Goal: Ask a question: Seek information or help from site administrators or community

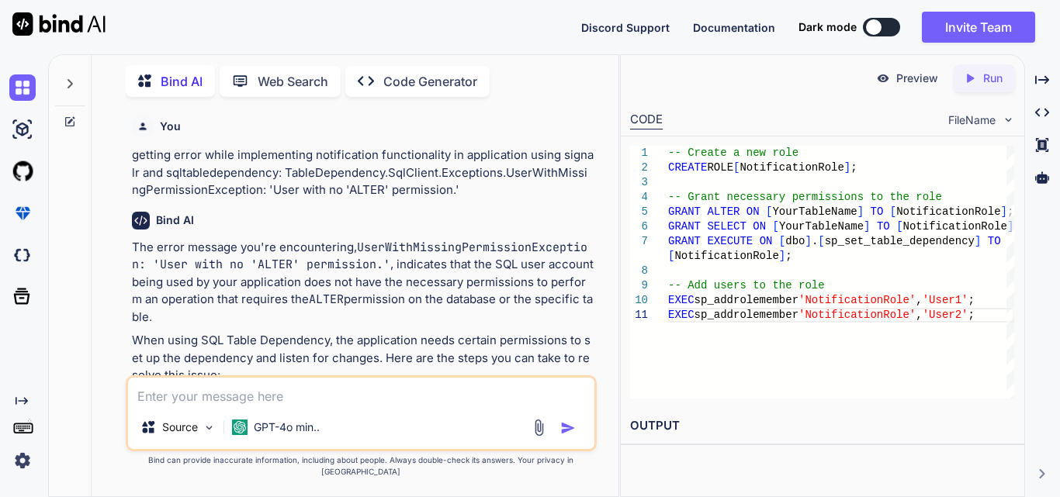
scroll to position [1949, 0]
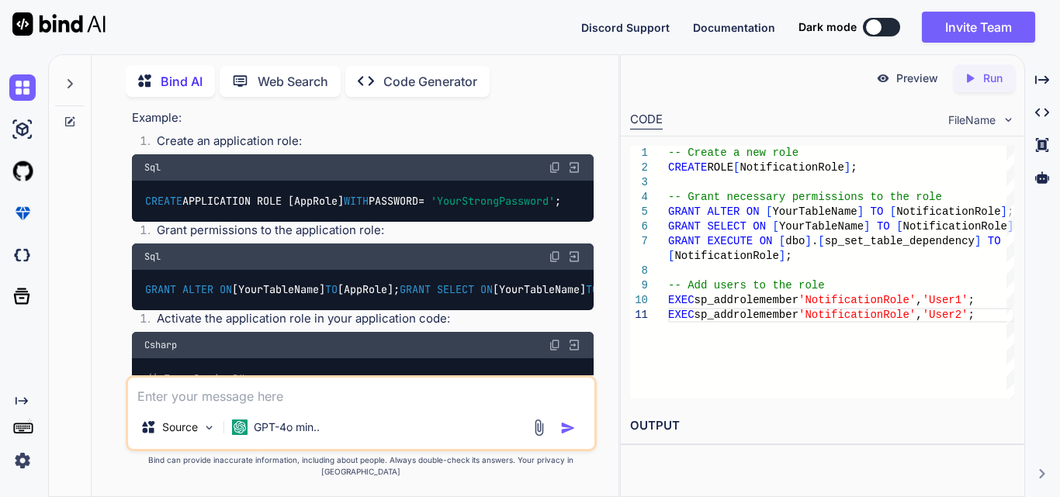
type textarea "w"
type textarea "x"
type textarea "wh"
type textarea "x"
type textarea "why"
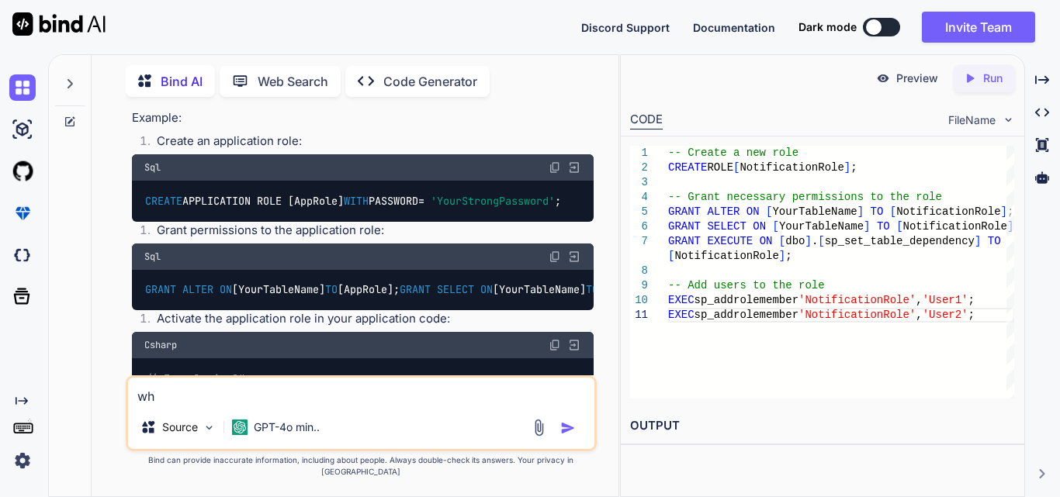
type textarea "x"
type textarea "why"
type textarea "x"
type textarea "why t"
type textarea "x"
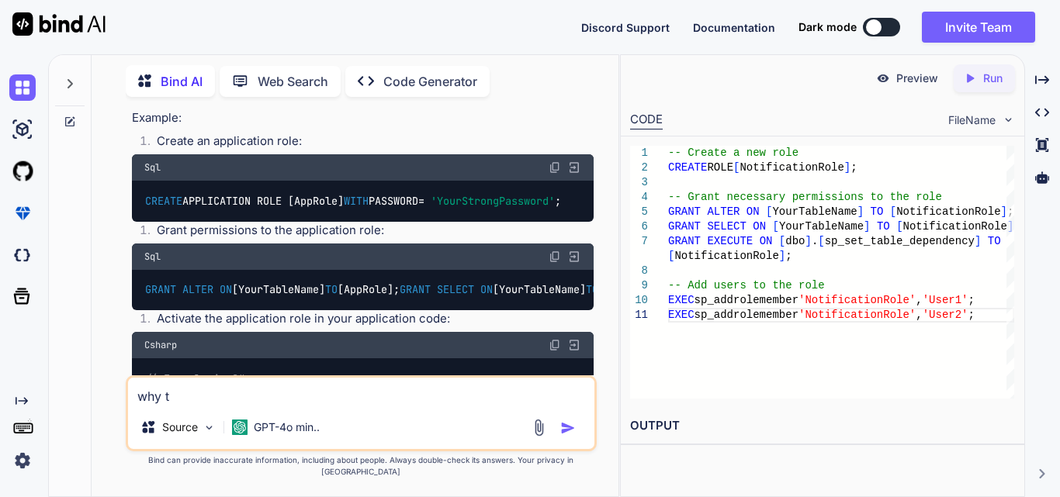
type textarea "why th"
type textarea "x"
type textarea "why thi"
type textarea "x"
type textarea "why this"
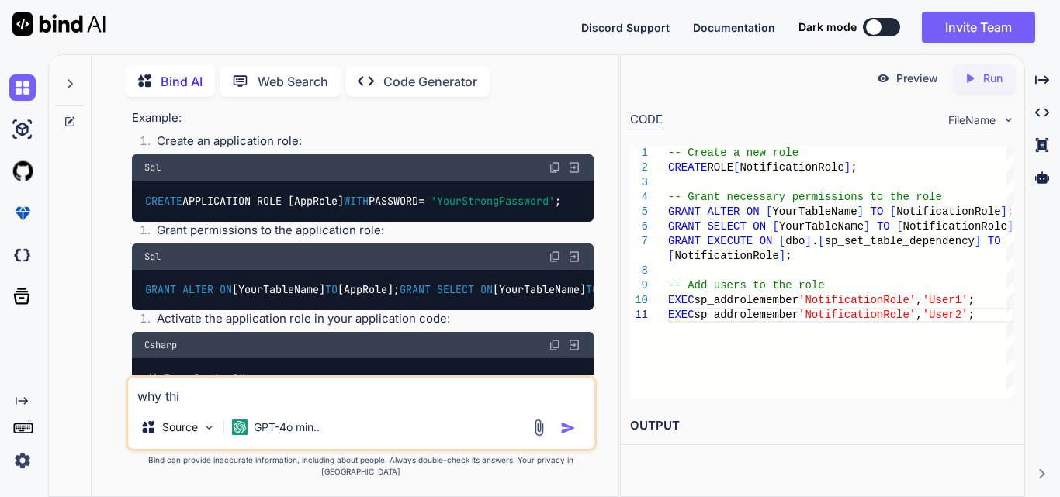
type textarea "x"
type textarea "why this"
type textarea "x"
type textarea "why this q"
type textarea "x"
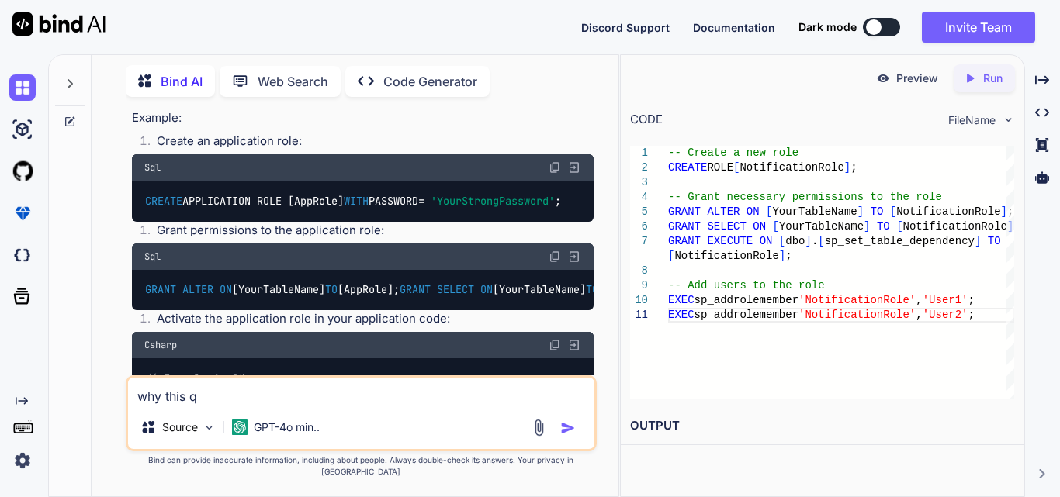
type textarea "why this qu"
type textarea "x"
type textarea "why this que"
type textarea "x"
type textarea "why this quer"
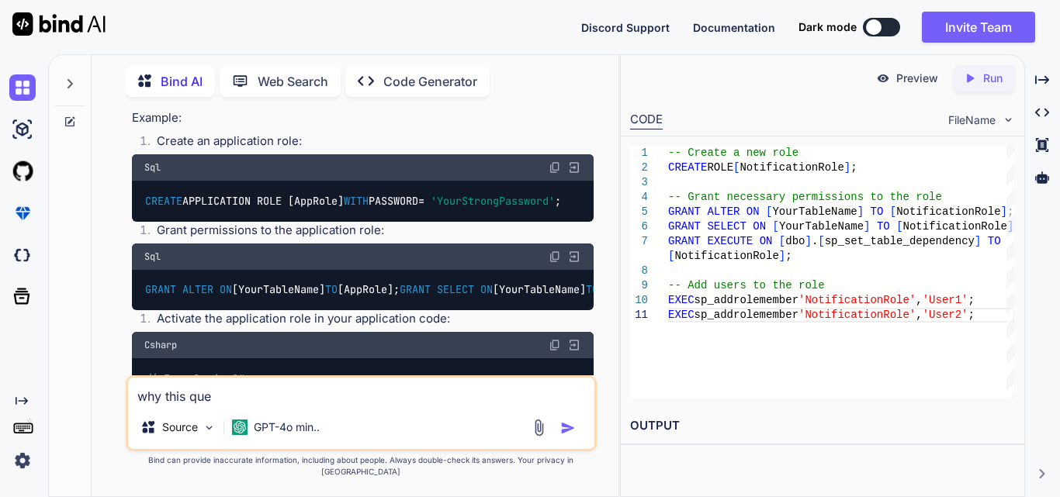
type textarea "x"
type textarea "why this query"
type textarea "x"
type textarea "why this query"
type textarea "x"
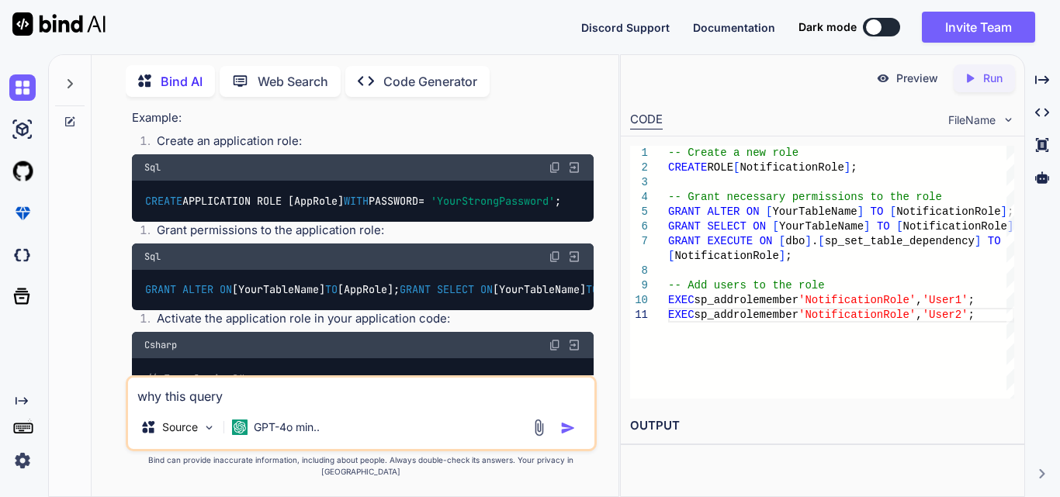
type textarea "why this query ?"
type textarea "x"
type textarea "why this query"
type textarea "x"
type textarea "why this query t"
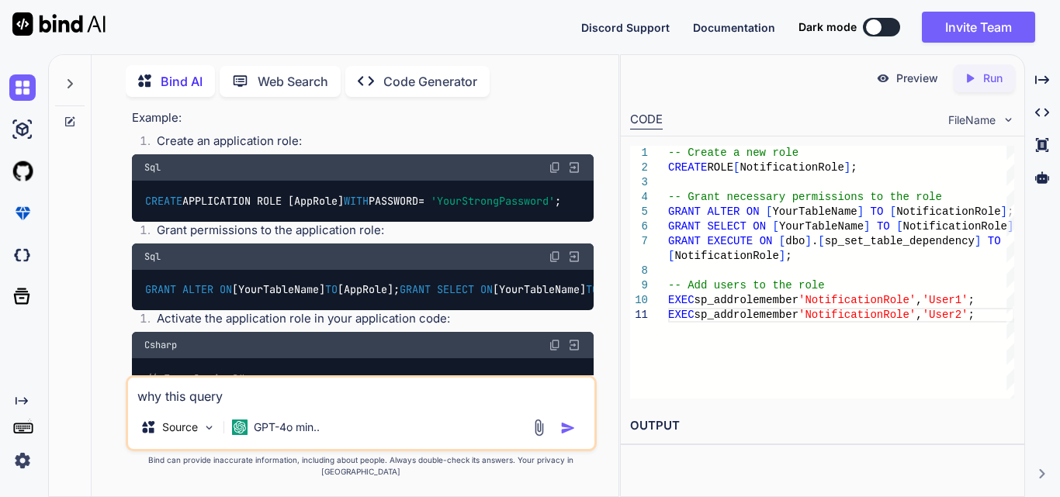
type textarea "x"
type textarea "why this query ta"
type textarea "x"
type textarea "why this query tak"
type textarea "x"
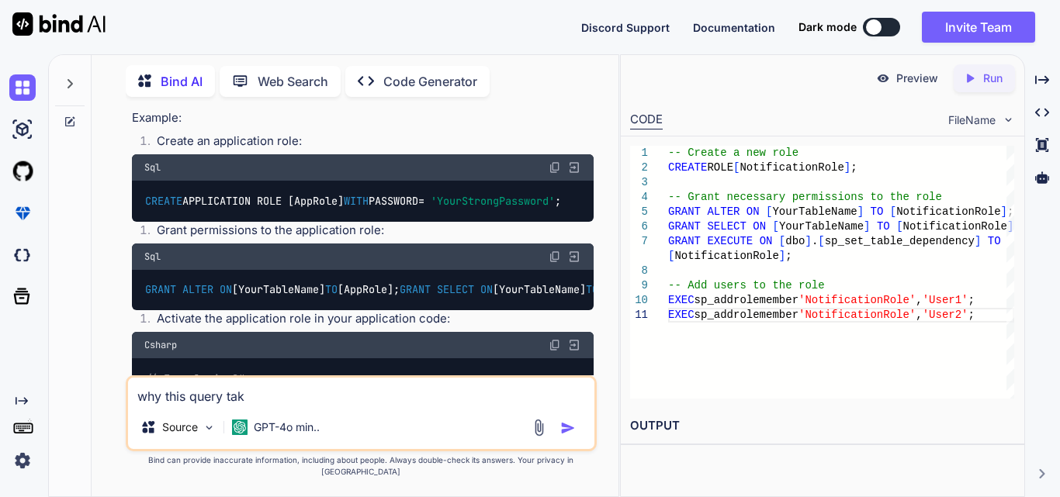
type textarea "why this query taki"
type textarea "x"
type textarea "why this query takin"
type textarea "x"
type textarea "why this query taking"
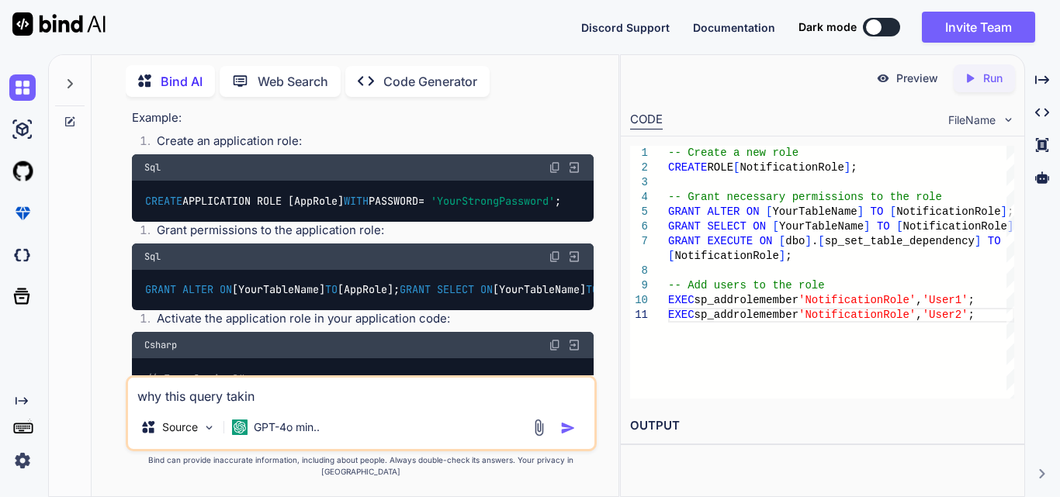
type textarea "x"
type textarea "why this query taking"
type textarea "x"
type textarea "why this query taking t"
type textarea "x"
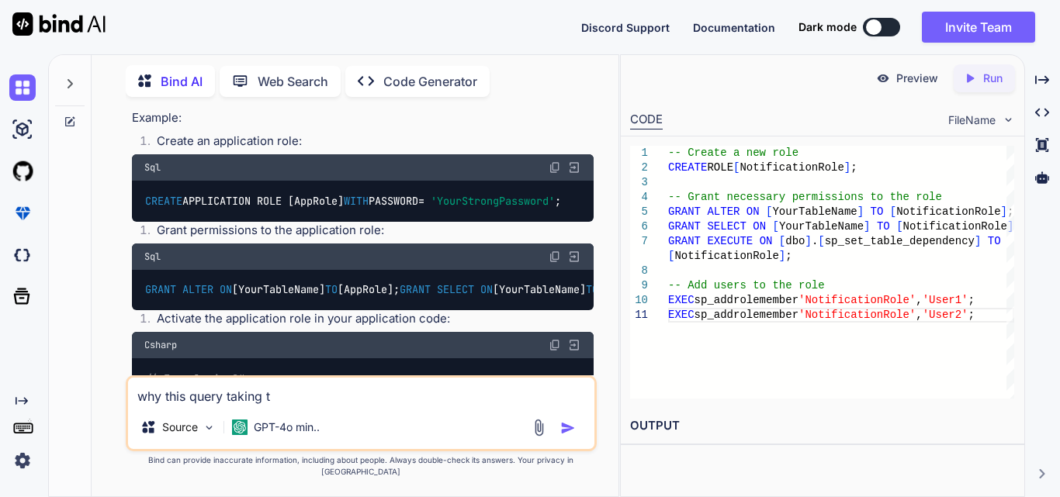
type textarea "why this query taking to"
type textarea "x"
type textarea "why this query taking too"
type textarea "x"
type textarea "why this query taking too"
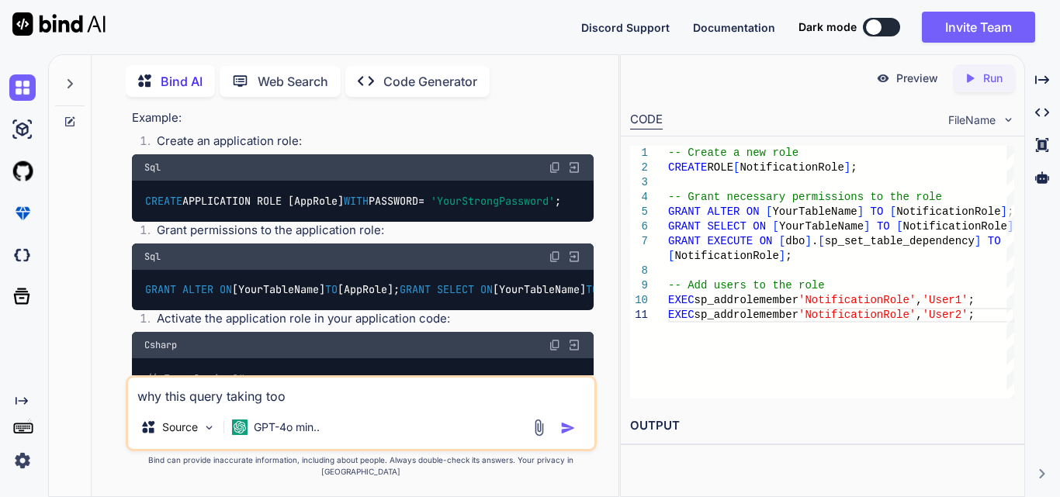
type textarea "x"
type textarea "why this query taking too m"
type textarea "x"
type textarea "why this query taking too mu"
type textarea "x"
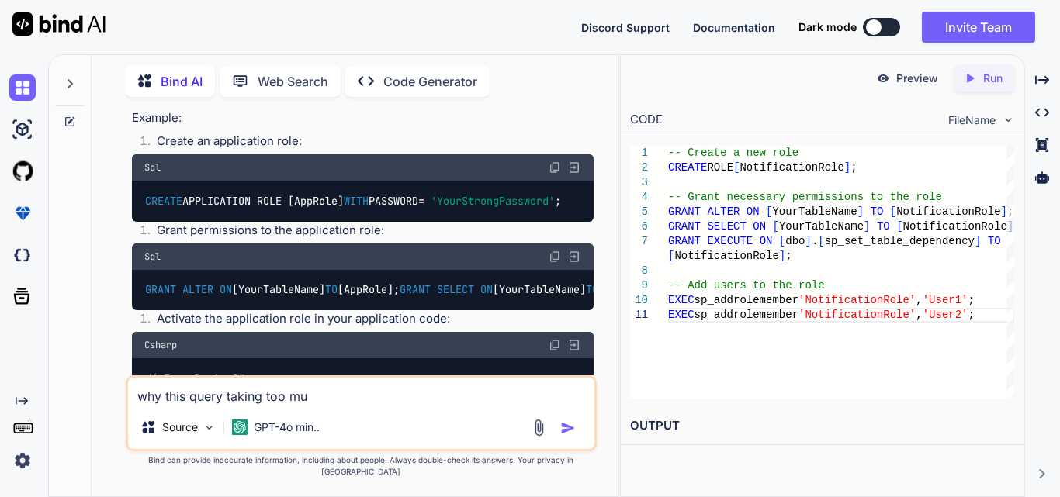
type textarea "why this query taking too muc"
type textarea "x"
type textarea "why this query taking too much"
type textarea "x"
type textarea "why this query taking too much"
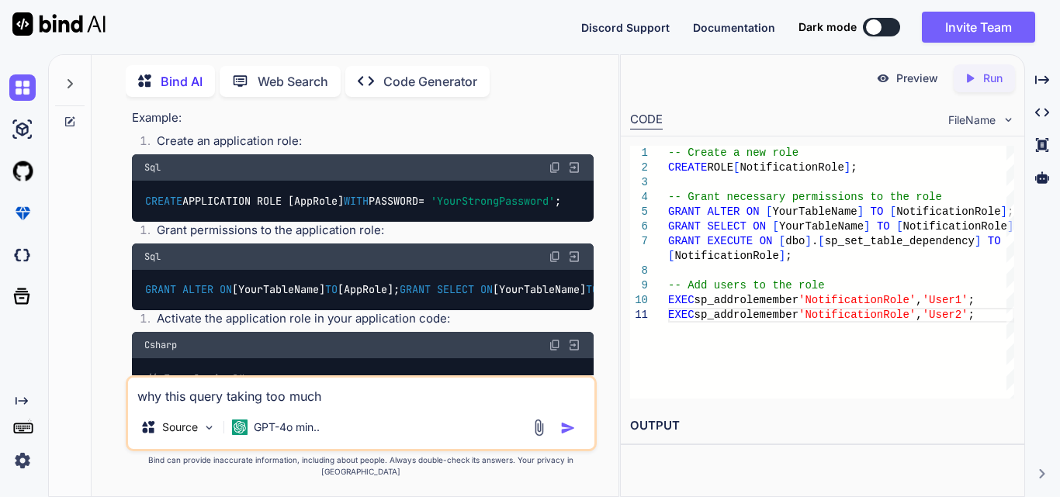
type textarea "x"
type textarea "why this query taking too much t"
type textarea "x"
type textarea "why this query taking too much ti"
type textarea "x"
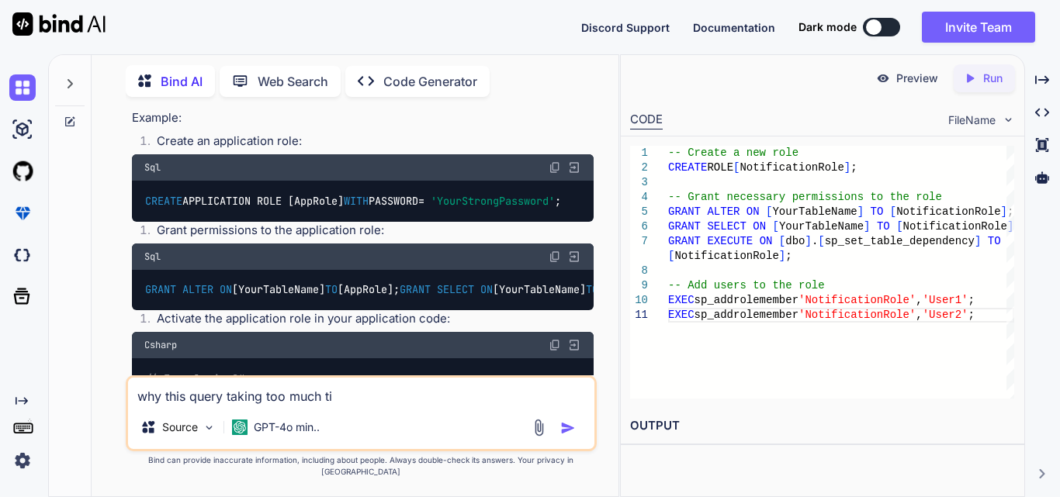
type textarea "why this query taking too much [PERSON_NAME]"
type textarea "x"
type textarea "why this query taking too much time"
type textarea "x"
type textarea "why this query taking too much time"
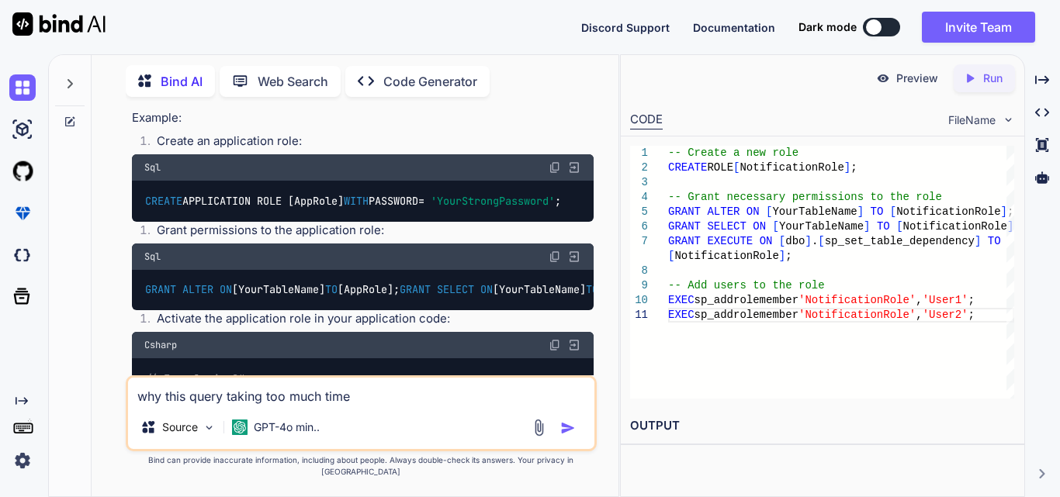
type textarea "x"
type textarea "why this query taking too much time t"
type textarea "x"
type textarea "why this query taking too much time to"
type textarea "x"
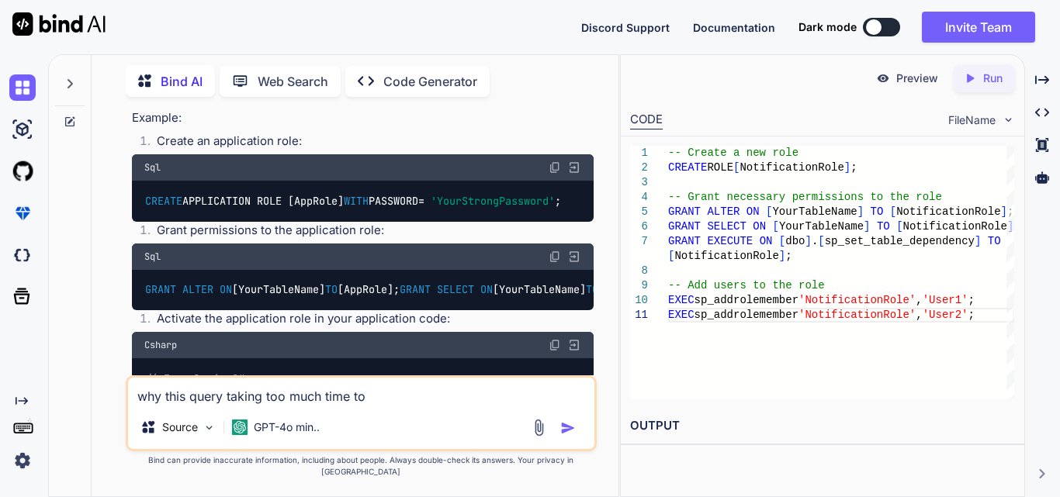
type textarea "why this query taking too much time to"
type textarea "x"
type textarea "why this query taking too much time to e"
type textarea "x"
type textarea "why this query taking too much time to ex"
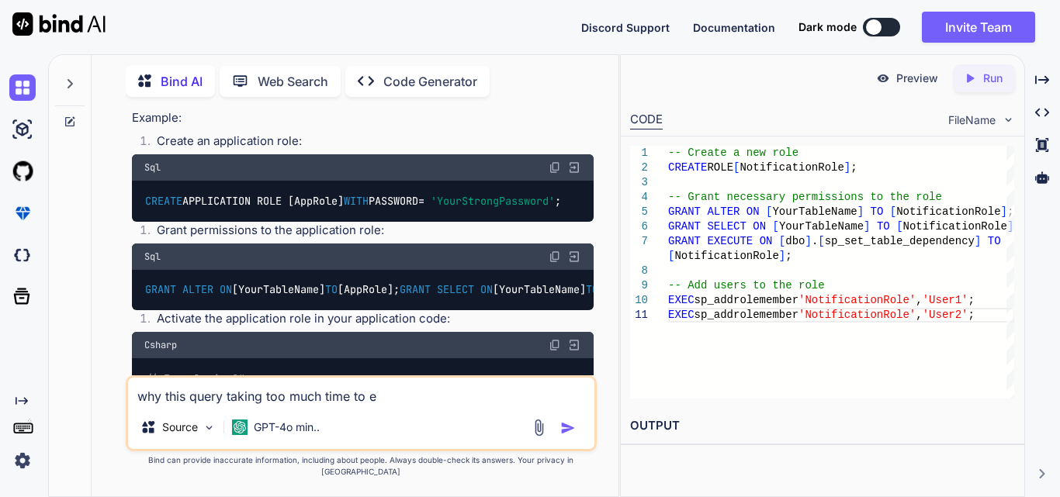
type textarea "x"
type textarea "why this query taking too much time to exe"
type textarea "x"
type textarea "why this query taking too much time to exec"
type textarea "x"
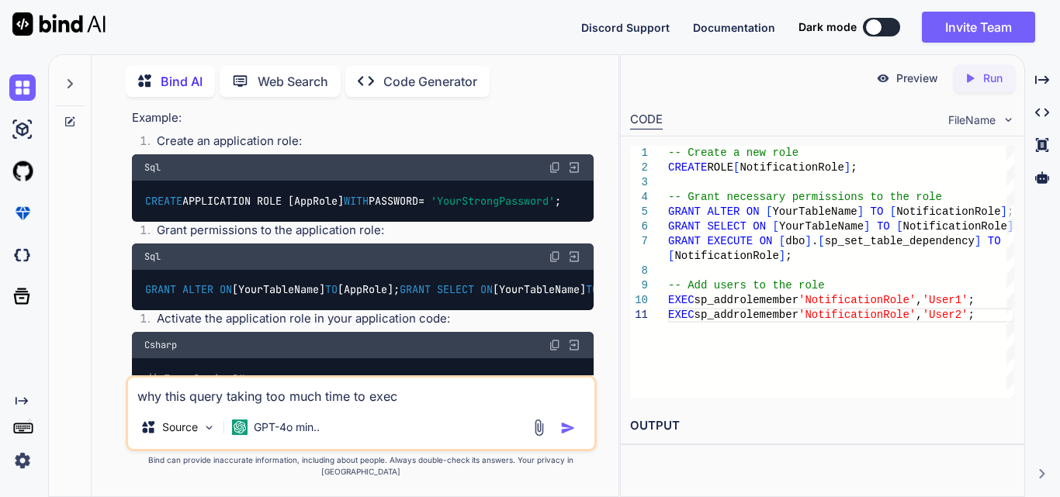
type textarea "why this query taking too much time to execu"
type textarea "x"
type textarea "why this query taking too much time to execut"
type textarea "x"
type textarea "why this query taking too much time to execute"
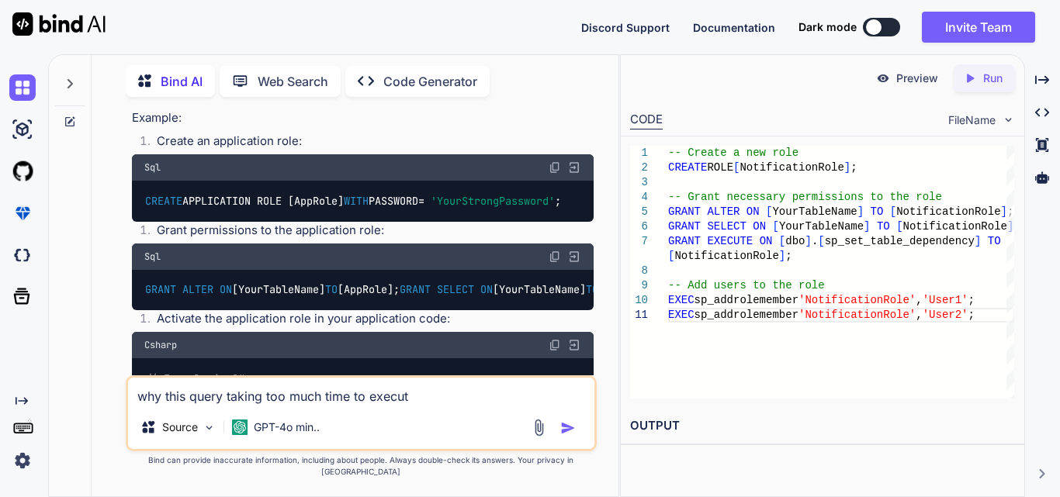
type textarea "x"
type textarea "why this query taking too much time to execute:"
type textarea "x"
type textarea "why this query taking too much time to execute:"
type textarea "x"
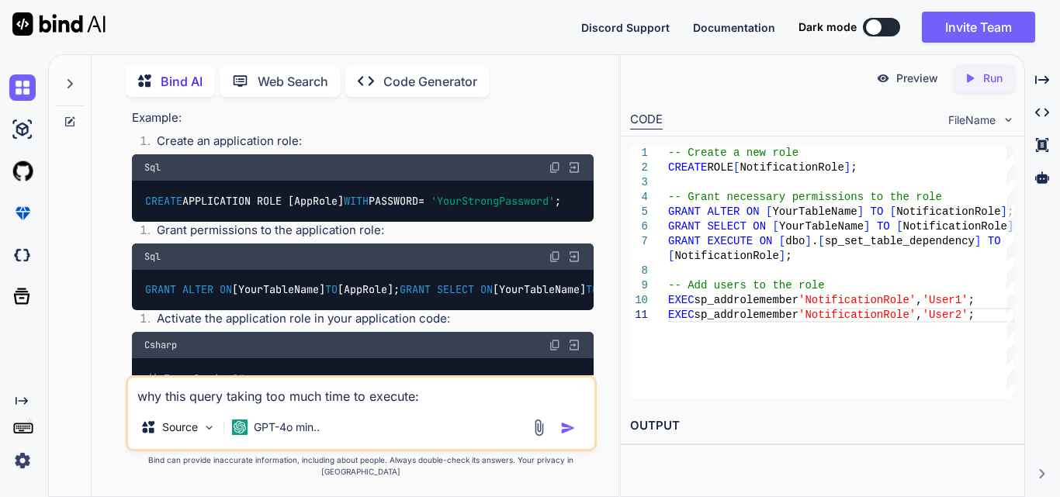
type textarea "why this query taking too much time to execute: ALTER DATABASE [Krepling-RETL-Q…"
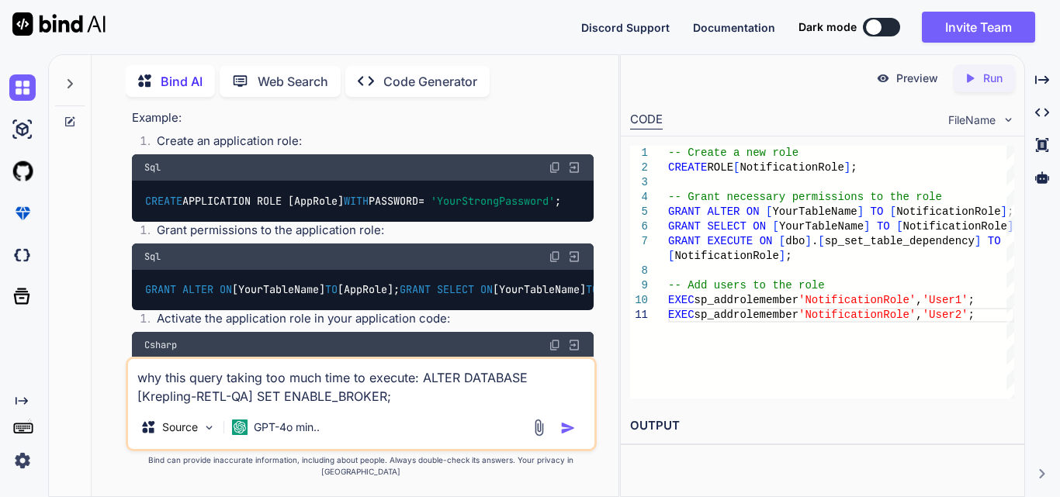
type textarea "x"
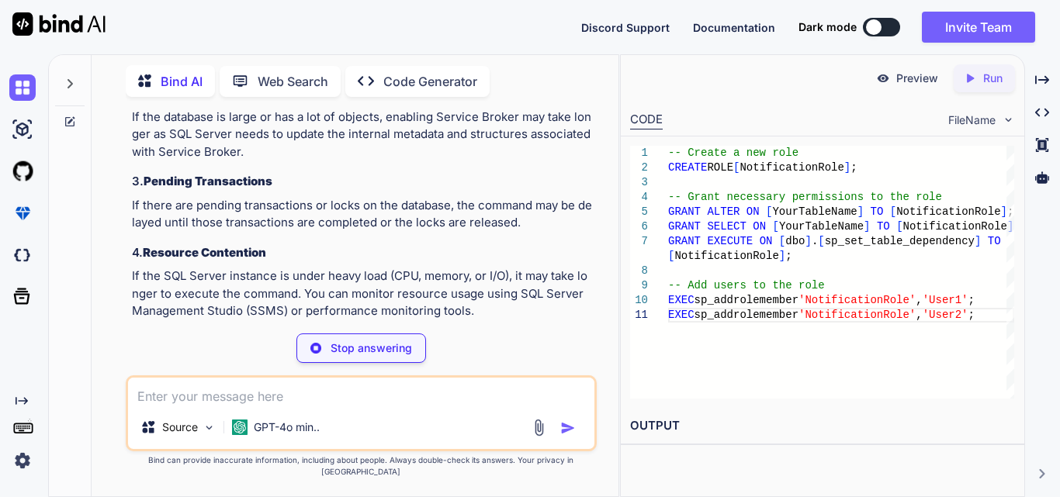
scroll to position [2848, 0]
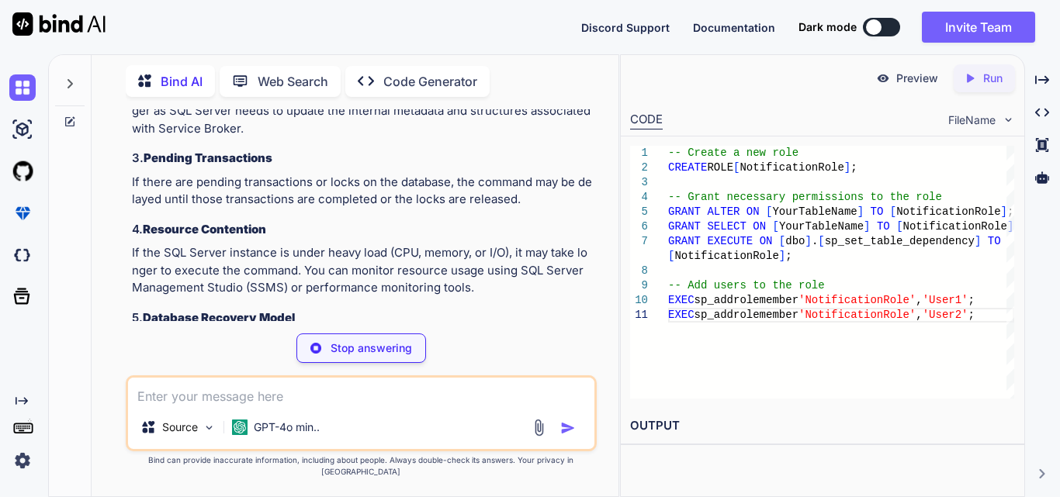
type textarea "x"
type textarea "SELECT * FROM [DOMAIN_NAME]_exec_sessions WHERE database_id = DB_ID('Krepling-R…"
type textarea "x"
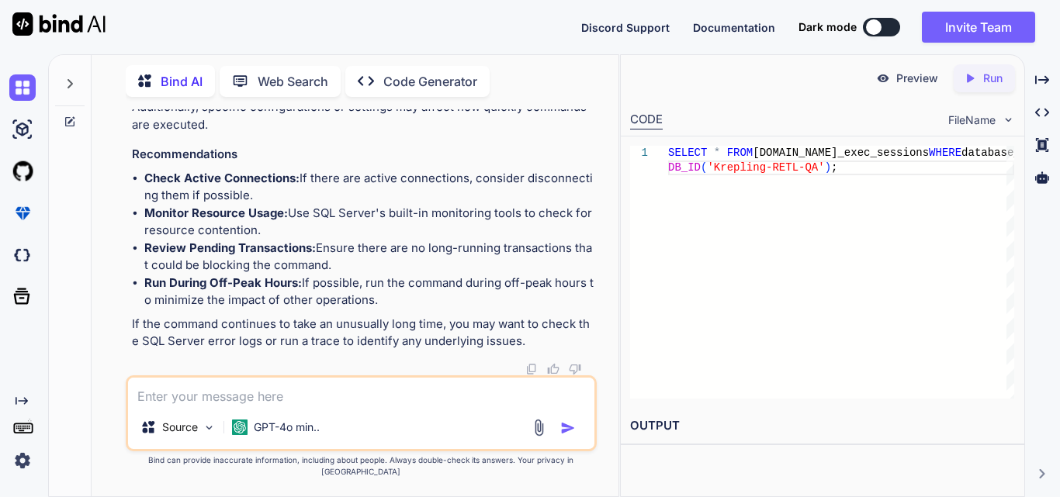
scroll to position [3582, 0]
type textarea "a"
type textarea "x"
type textarea "an"
type textarea "x"
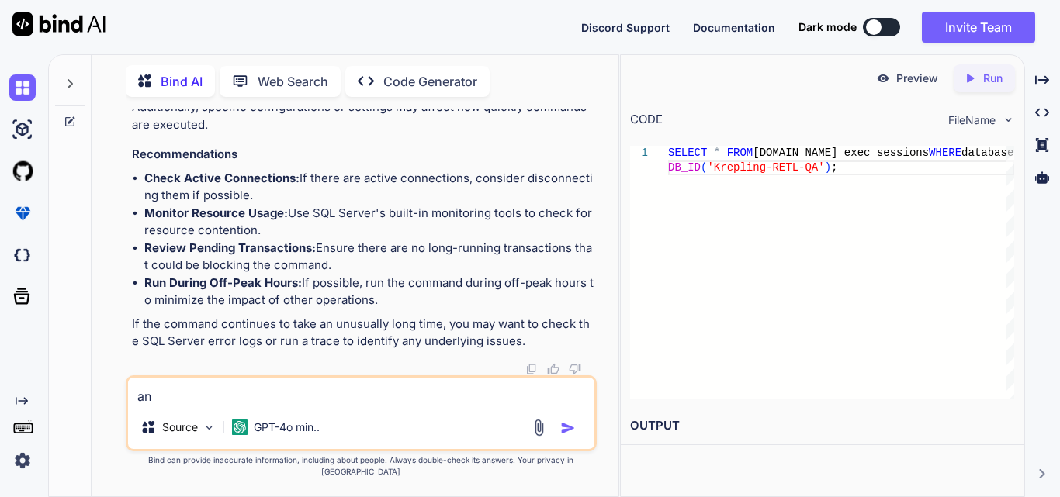
type textarea "any"
type textarea "x"
type textarea "any"
type textarea "x"
type textarea "any s"
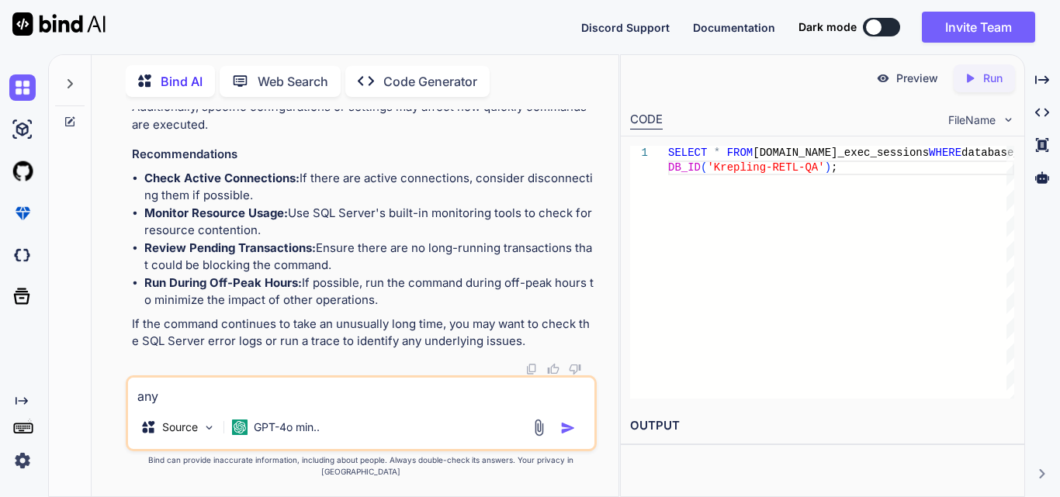
type textarea "x"
type textarea "any so"
type textarea "x"
type textarea "any sol"
type textarea "x"
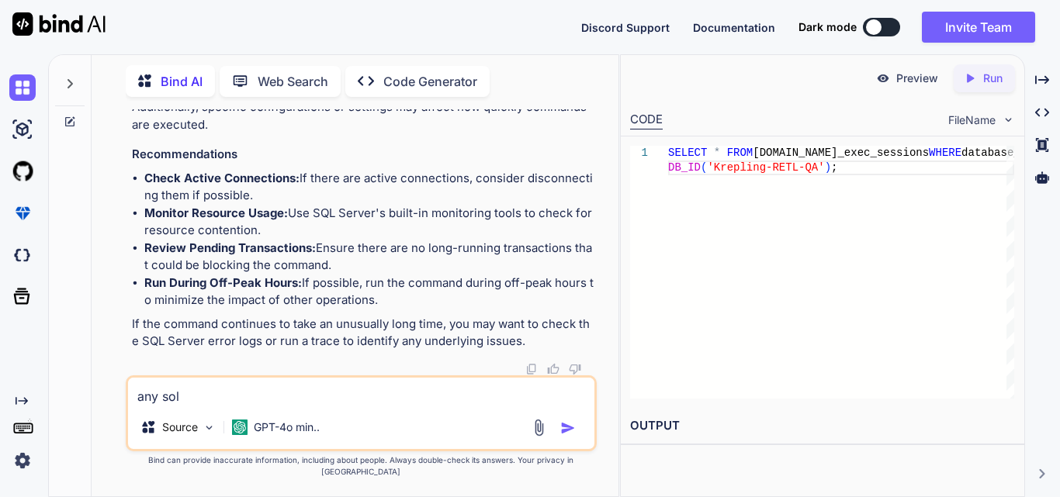
type textarea "any solu"
type textarea "x"
type textarea "any solut"
type textarea "x"
type textarea "any soluti"
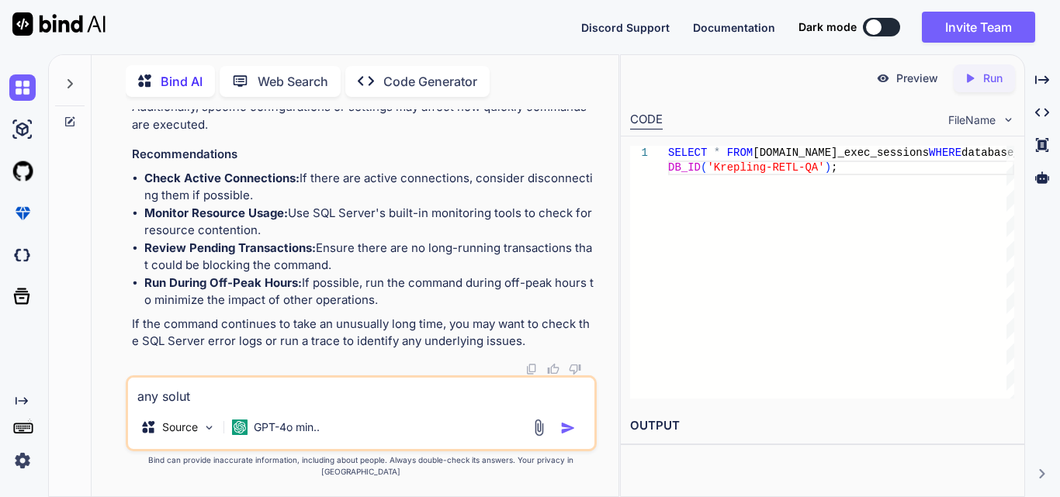
type textarea "x"
type textarea "any solutio"
type textarea "x"
type textarea "any solution"
type textarea "x"
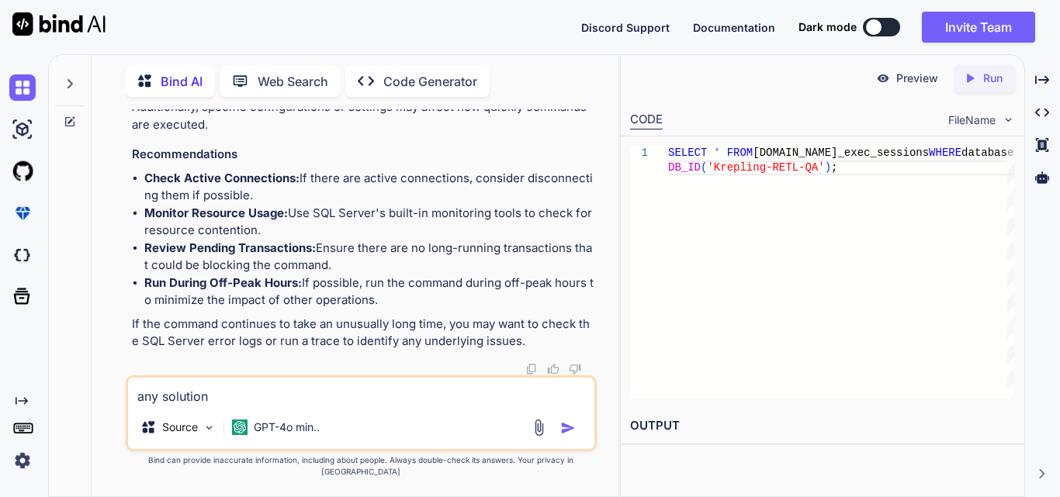
type textarea "any solution?"
type textarea "x"
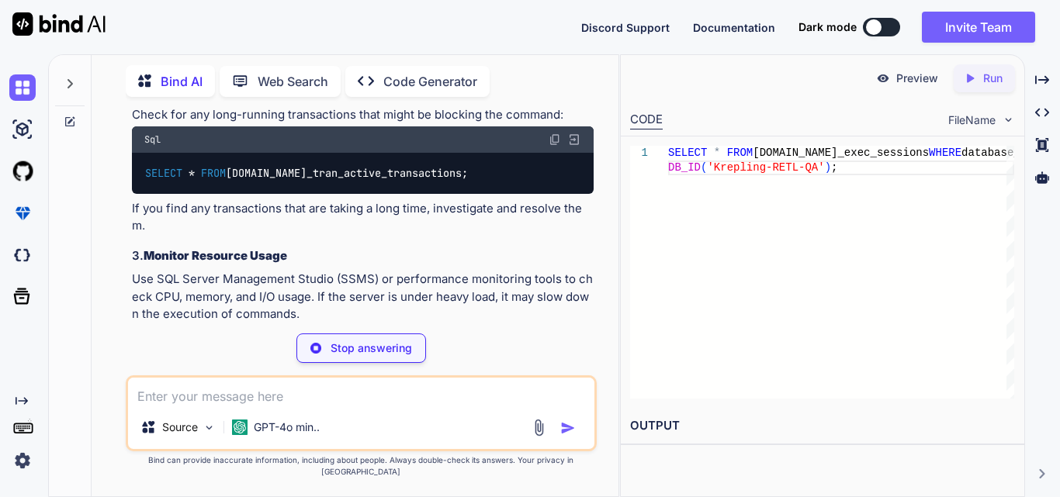
scroll to position [3979, 0]
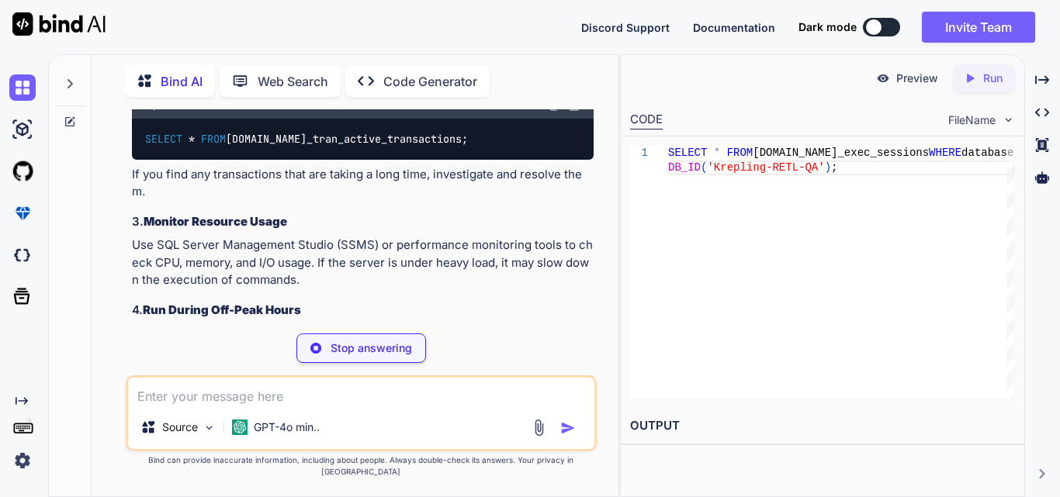
type textarea "x"
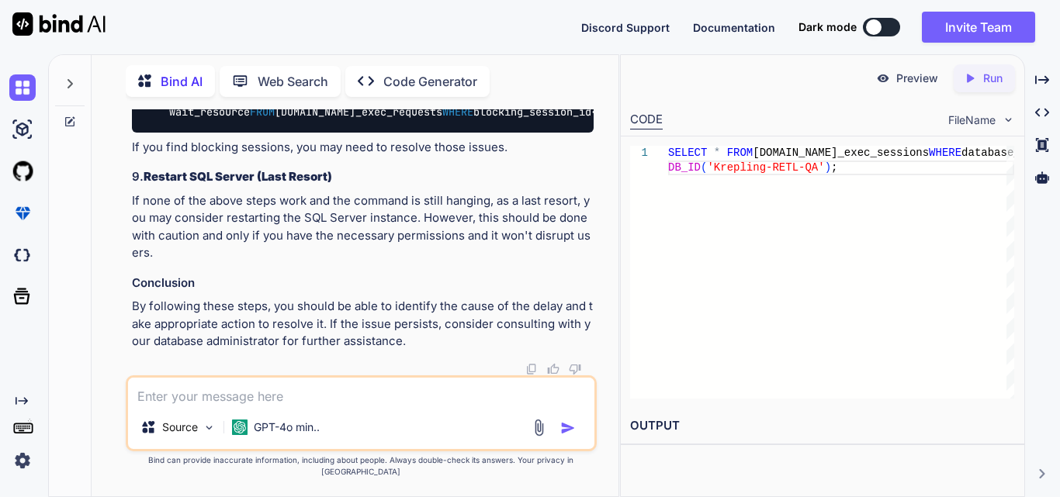
scroll to position [4989, 0]
click at [265, 406] on textarea at bounding box center [361, 392] width 466 height 28
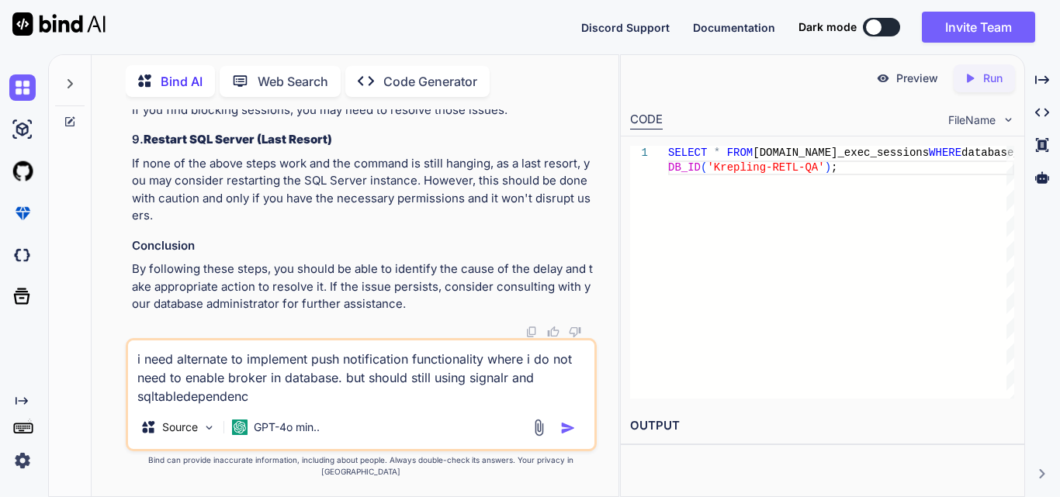
type textarea "i need alternate to implement push notification functionality where i do not ne…"
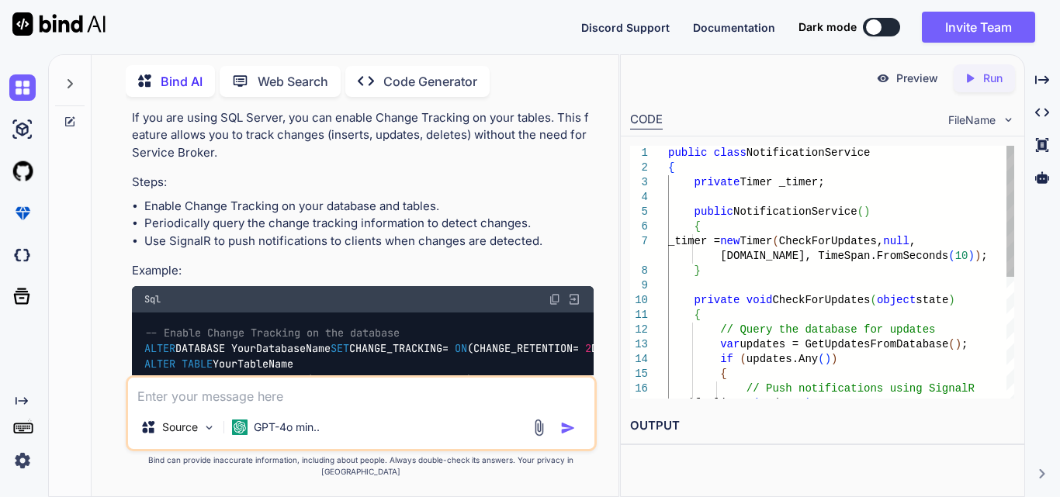
scroll to position [5559, 0]
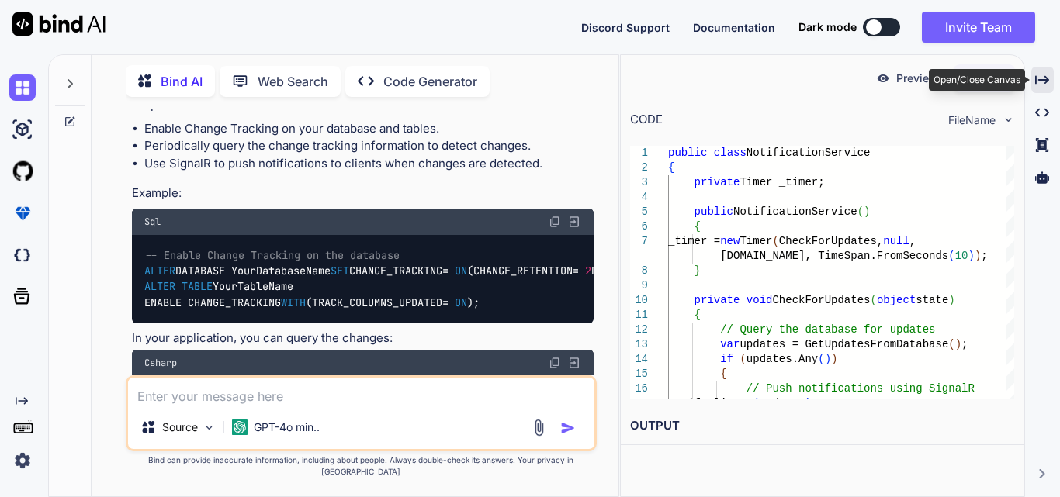
click at [1039, 81] on icon "Created with Pixso." at bounding box center [1042, 80] width 14 height 14
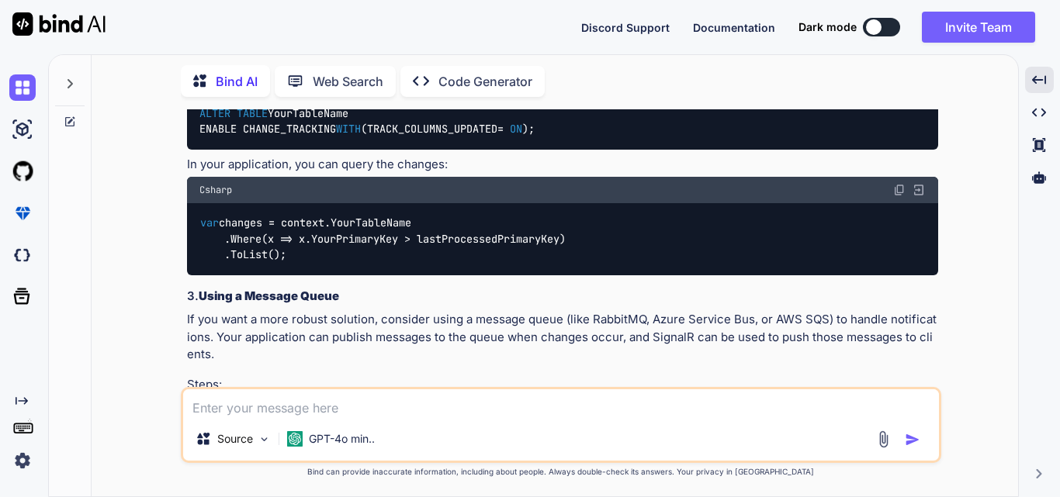
scroll to position [5297, 0]
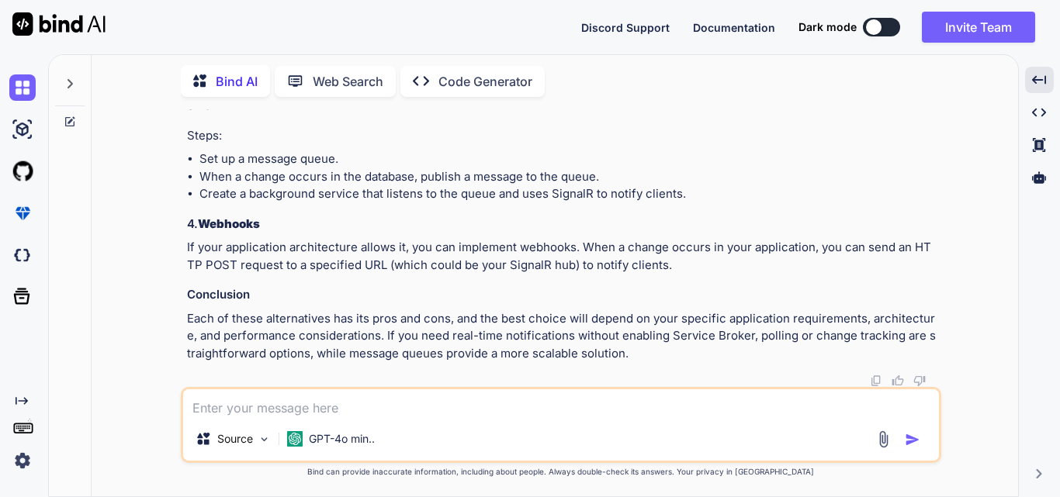
drag, startPoint x: 202, startPoint y: 164, endPoint x: 211, endPoint y: 230, distance: 65.8
copy code "public class NotificationService { private Timer _timer; public NotificationSer…"
drag, startPoint x: 200, startPoint y: 186, endPoint x: 301, endPoint y: 130, distance: 115.3
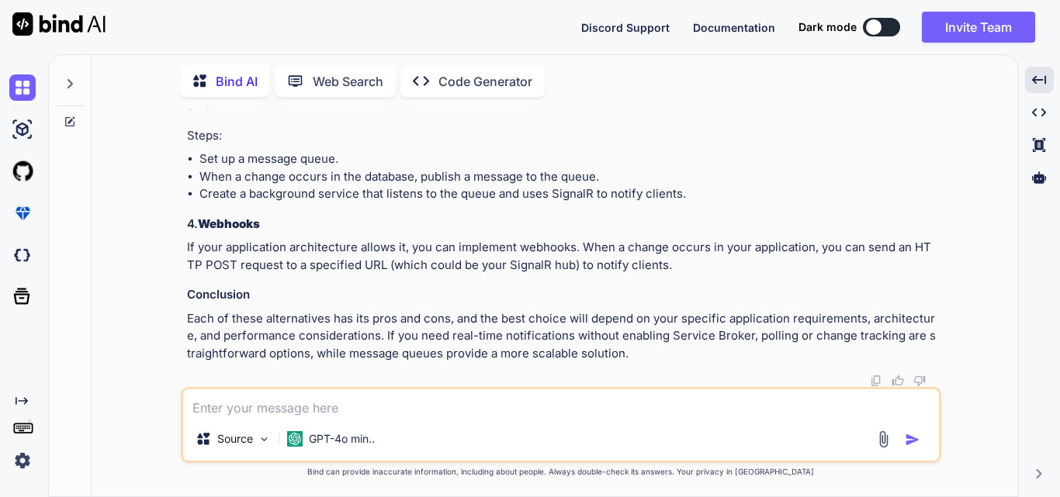
copy div "-- Enable Change Tracking on the database ALTER DATABASE YourDatabaseName SET C…"
click at [269, 408] on textarea at bounding box center [561, 403] width 756 height 28
type textarea "give fully implementation code for all 4 alternatives"
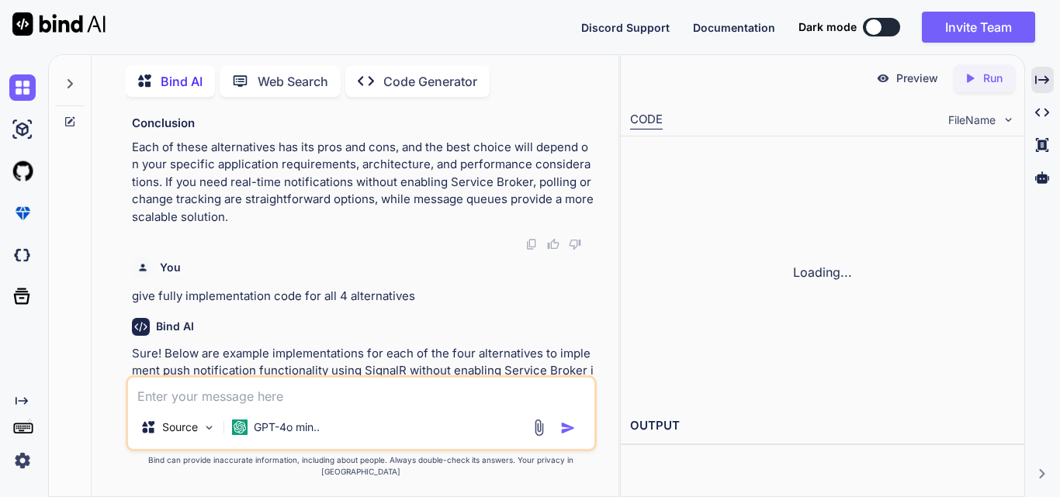
scroll to position [7015, 0]
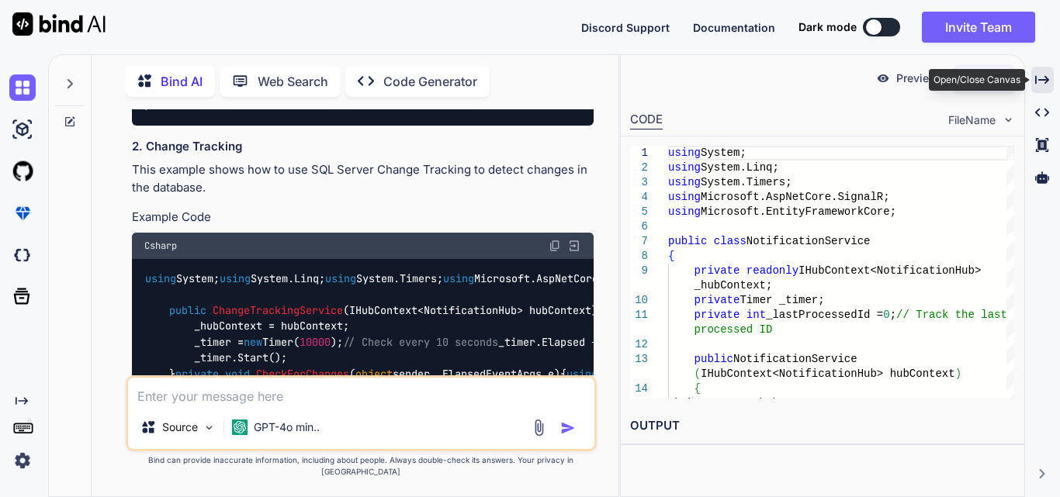
click at [1046, 81] on icon "Created with Pixso." at bounding box center [1042, 80] width 14 height 14
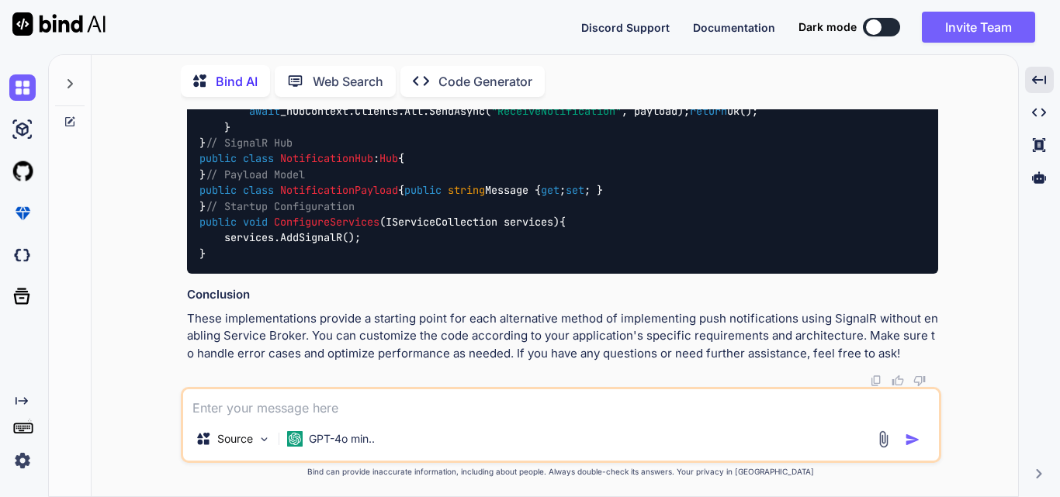
scroll to position [10085, 0]
drag, startPoint x: 187, startPoint y: 216, endPoint x: 225, endPoint y: 254, distance: 53.2
copy div "1. Polling Mechanism This example demonstrates a simple polling mechanism using…"
click at [977, 285] on div "You getting error while implementing notification functionality in application …" at bounding box center [561, 302] width 914 height 387
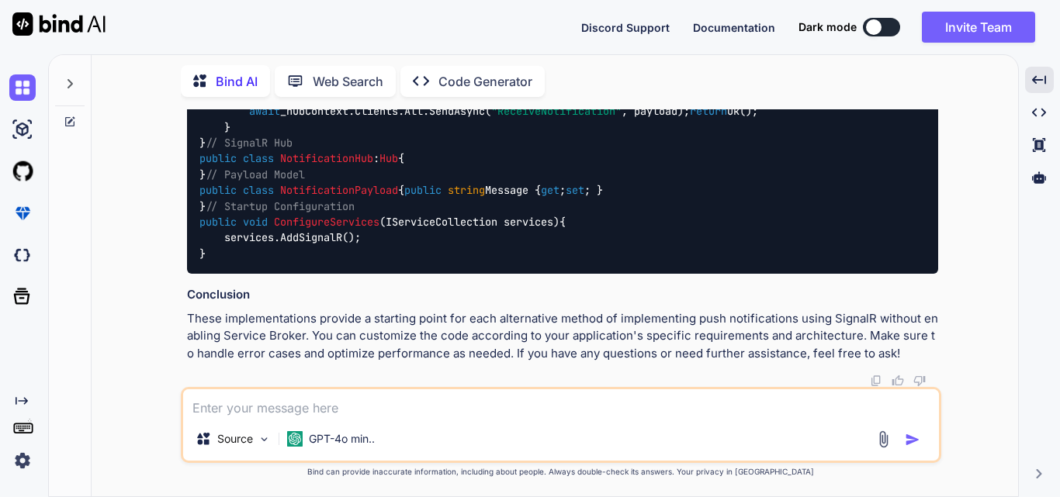
click at [343, 406] on textarea at bounding box center [561, 403] width 756 height 28
paste textarea "public class MerchantTableDependencyService { private readonly IHubContext<Noti…"
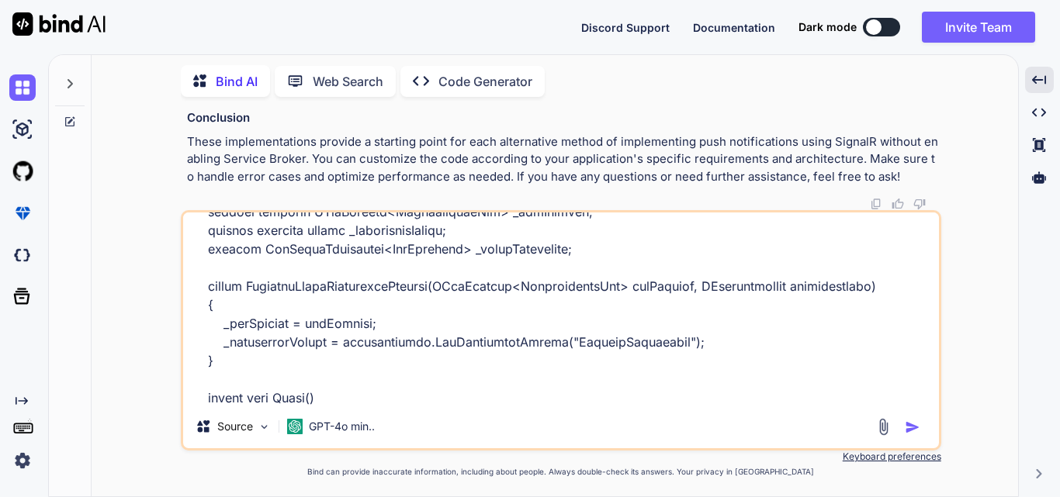
scroll to position [0, 0]
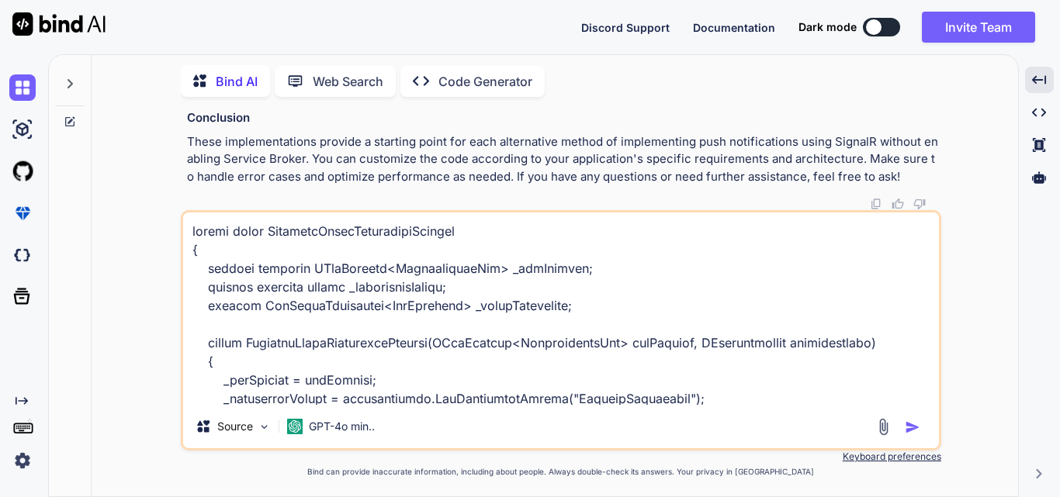
click at [192, 236] on textarea at bounding box center [561, 309] width 756 height 192
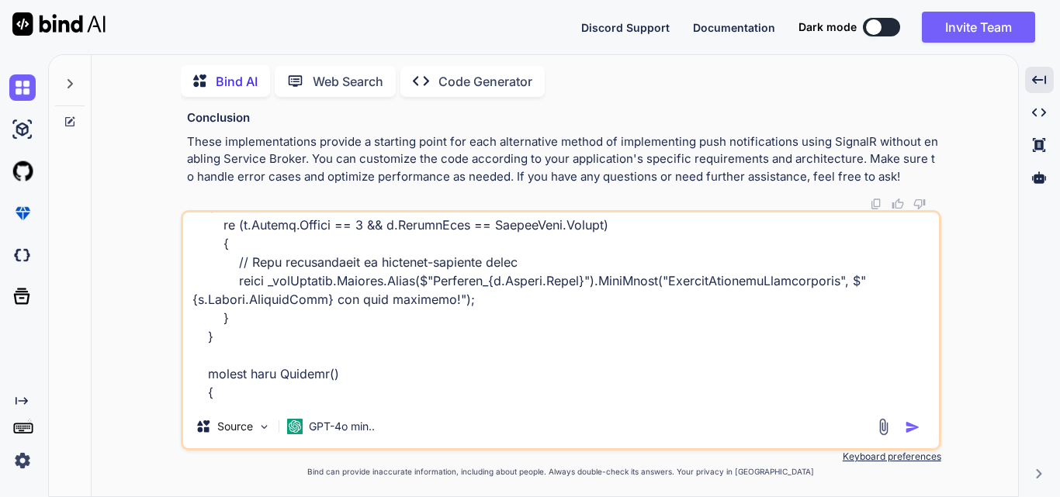
scroll to position [469, 0]
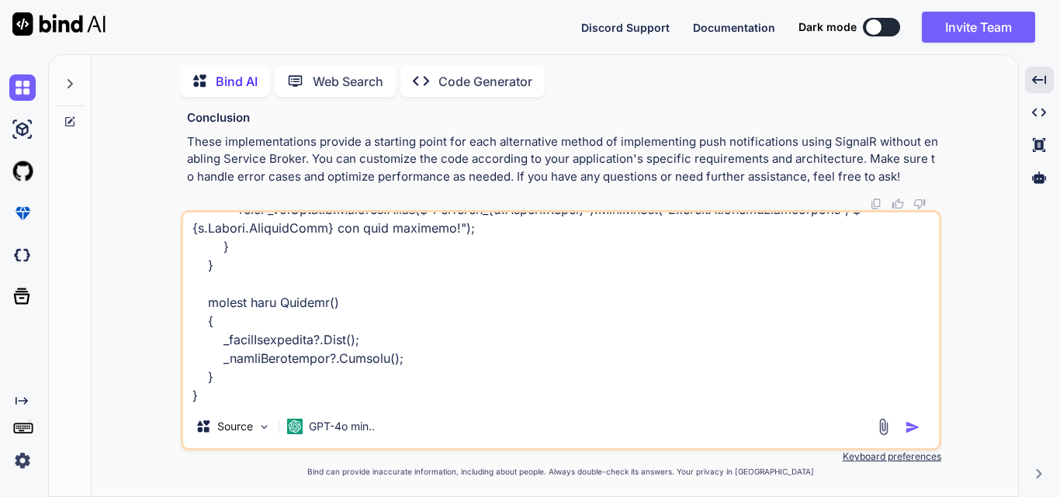
click at [216, 399] on textarea at bounding box center [561, 309] width 756 height 192
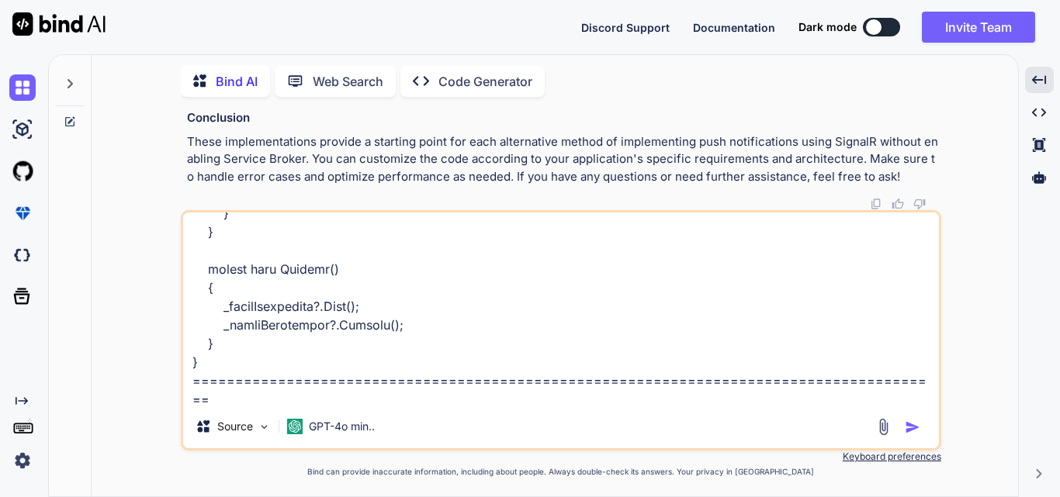
scroll to position [506, 0]
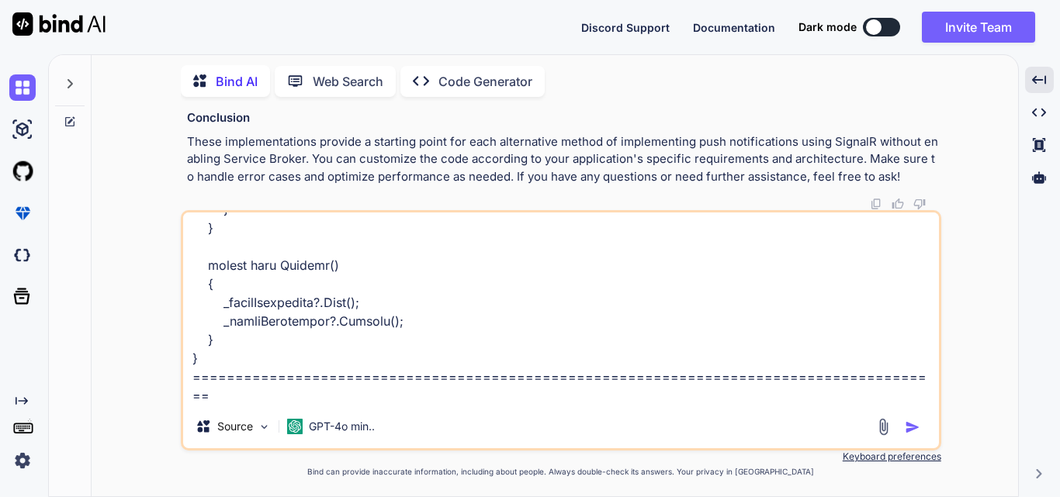
paste textarea "public class NotificationHub : Hub { public async Task JoinMerchantGroup(string…"
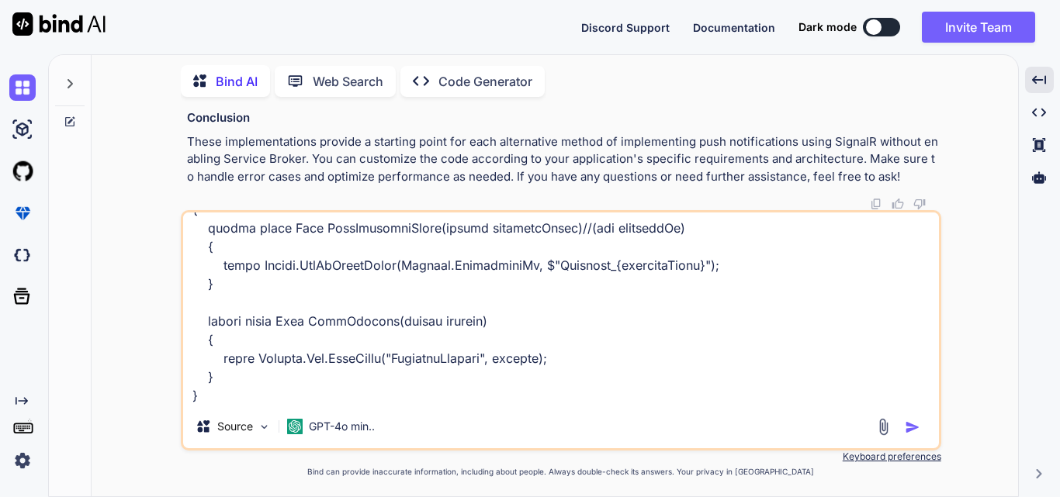
scroll to position [748, 0]
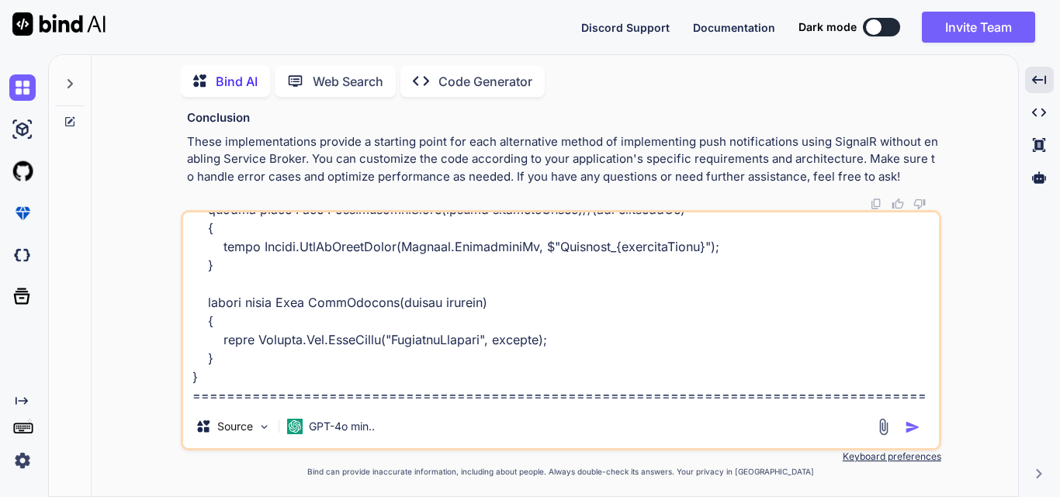
paste textarea "const connection = new signalR.HubConnectionBuilder() .withUrl("[URL]") .build(…"
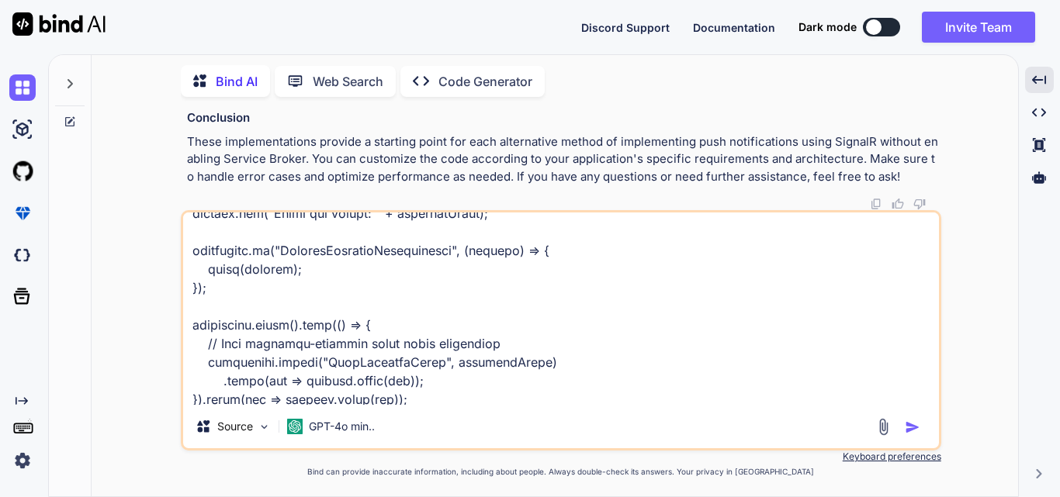
scroll to position [1101, 0]
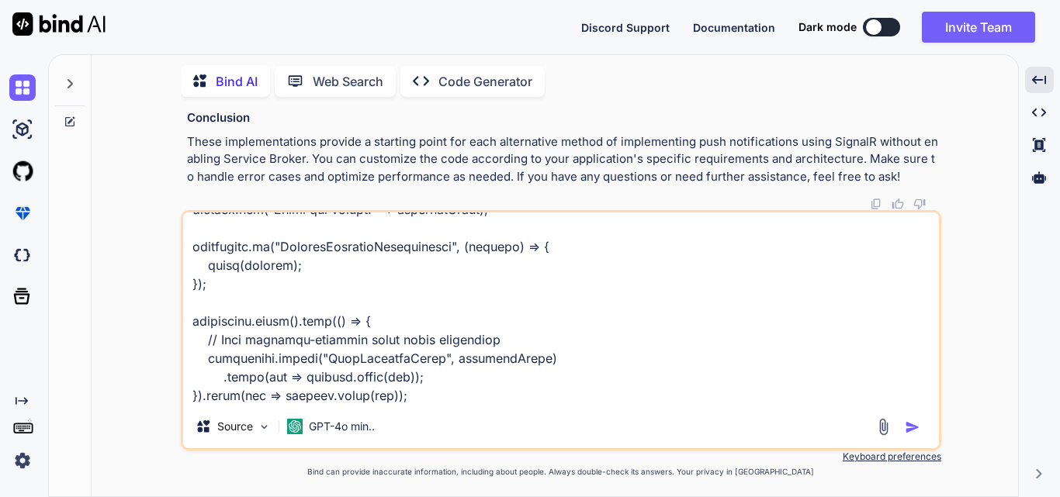
type textarea "public class MerchantTableDependencyService { private readonly IHubContext<Noti…"
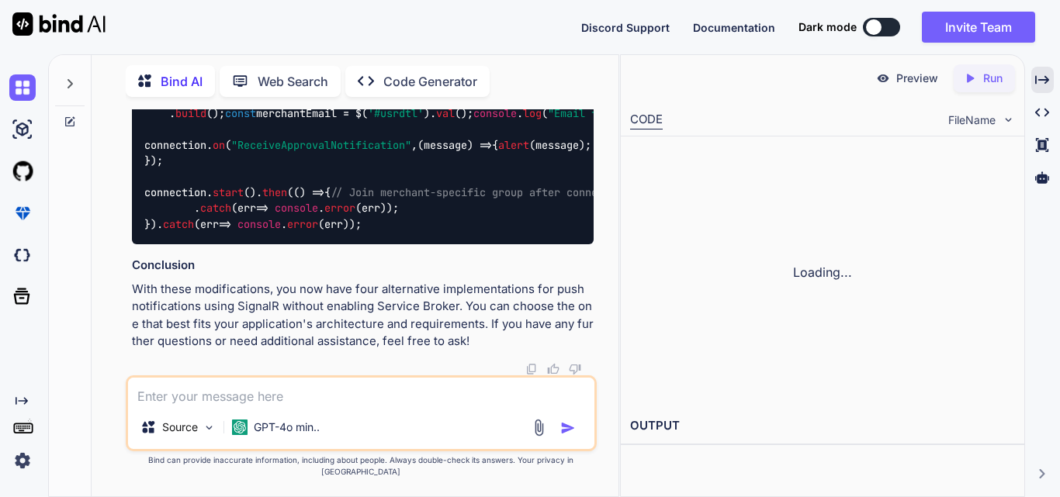
scroll to position [13394, 0]
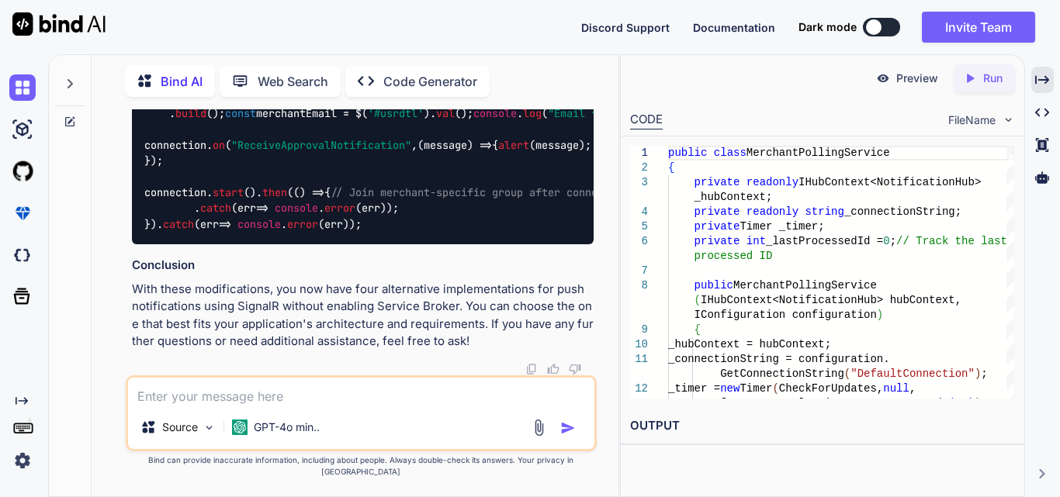
click at [1053, 80] on div "Bind AI Web Search Created with Pixso. Code Generator You getting error while i…" at bounding box center [554, 275] width 1012 height 443
click at [1043, 79] on icon "Created with Pixso." at bounding box center [1042, 80] width 14 height 14
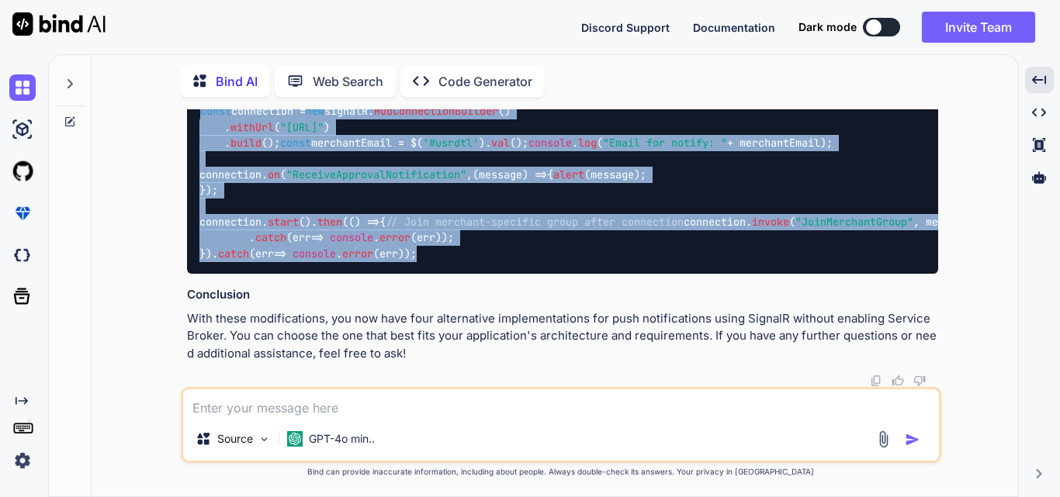
scroll to position [10666, 0]
drag, startPoint x: 441, startPoint y: 337, endPoint x: 188, endPoint y: 271, distance: 261.5
copy div "1. Polling Mechanism This implementation will periodically check for updates in…"
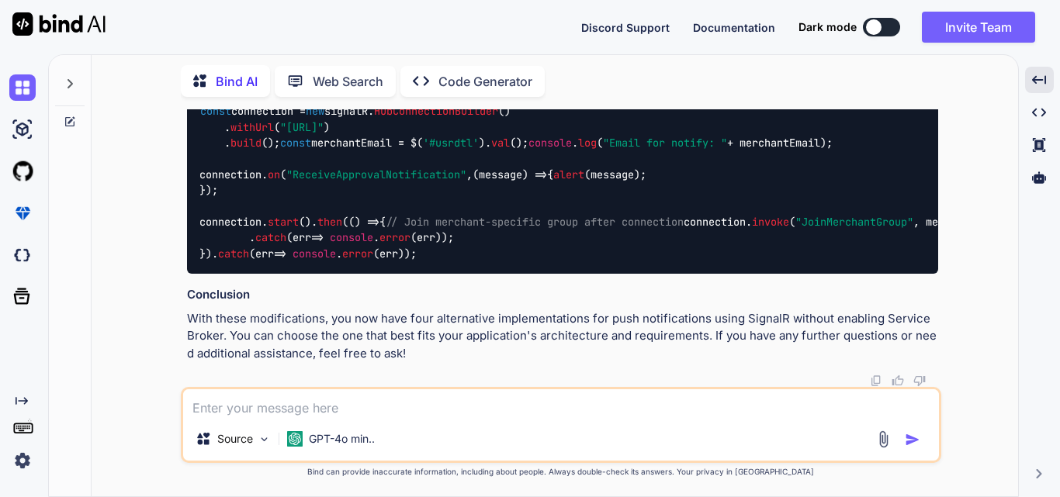
click at [321, 413] on textarea at bounding box center [561, 403] width 756 height 28
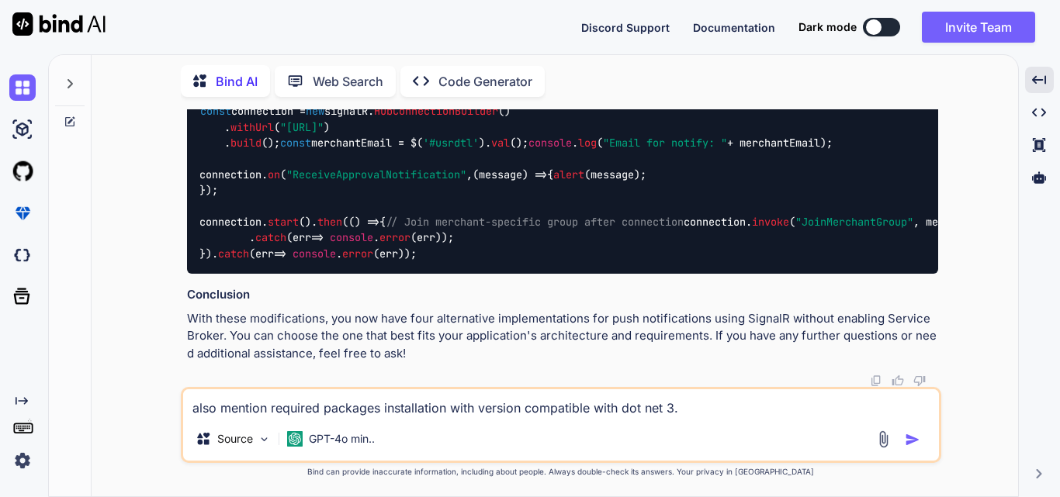
type textarea "also mention required packages installation with version compatible with dot ne…"
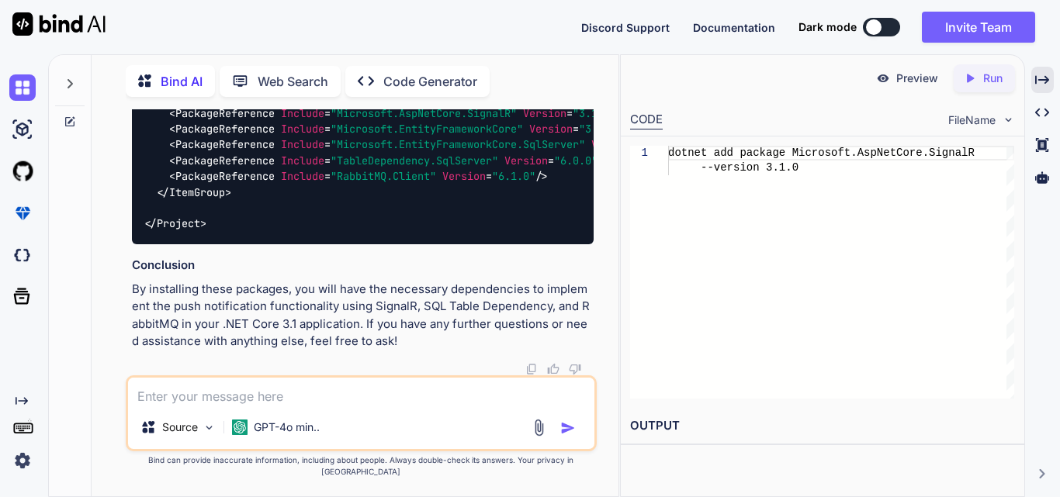
scroll to position [17005, 0]
click at [1049, 85] on icon "Created with Pixso." at bounding box center [1042, 80] width 14 height 14
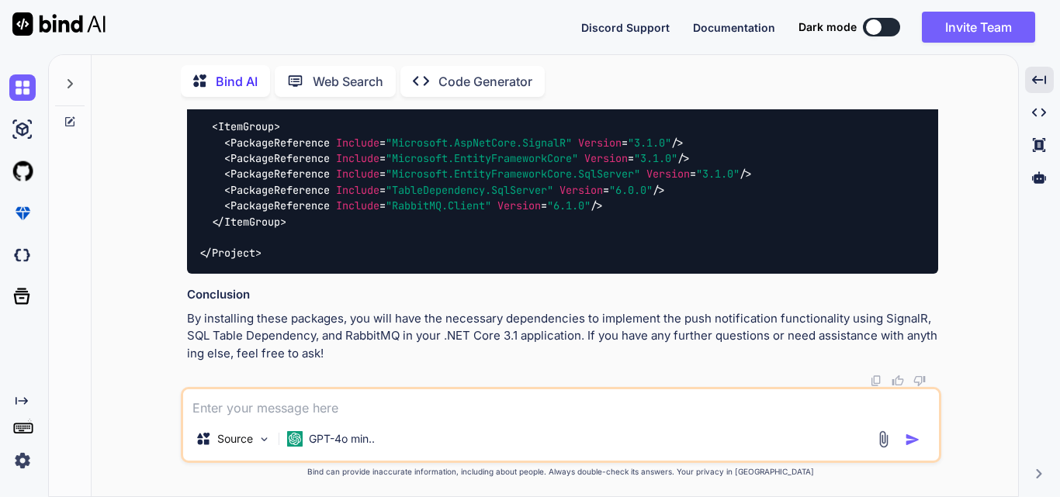
scroll to position [15287, 0]
click at [258, 405] on textarea at bounding box center [561, 403] width 756 height 28
type textarea "separatly for all 4 alternatives"
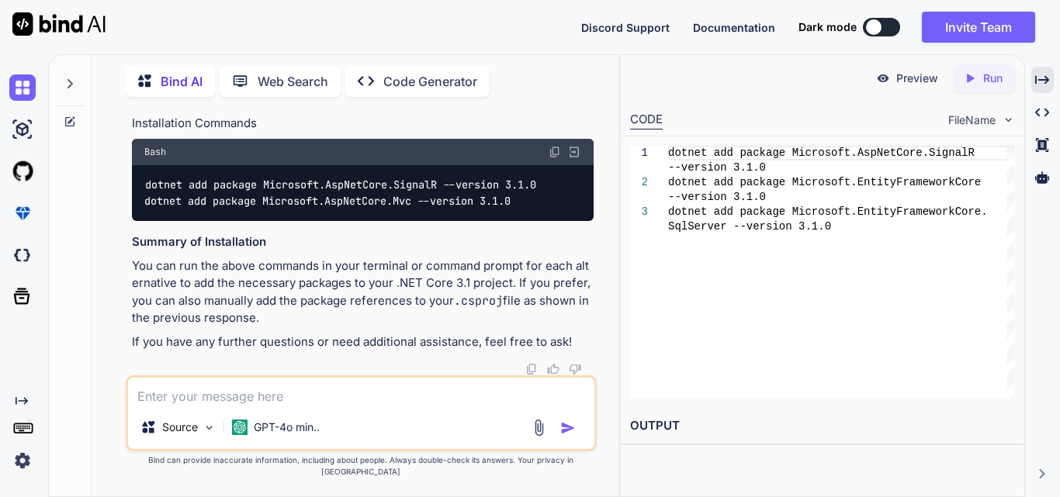
scroll to position [17497, 0]
click at [1050, 77] on div "Created with Pixso." at bounding box center [1042, 80] width 22 height 26
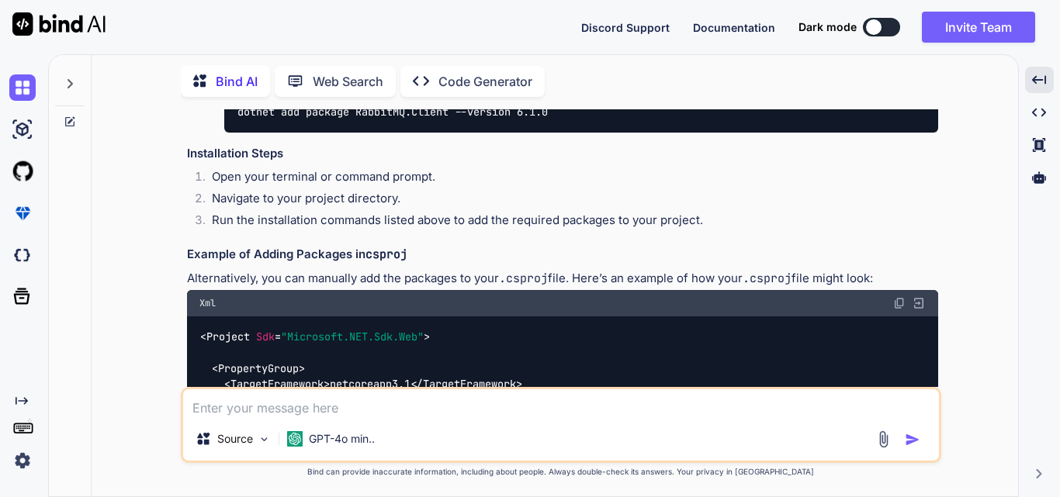
scroll to position [11302, 0]
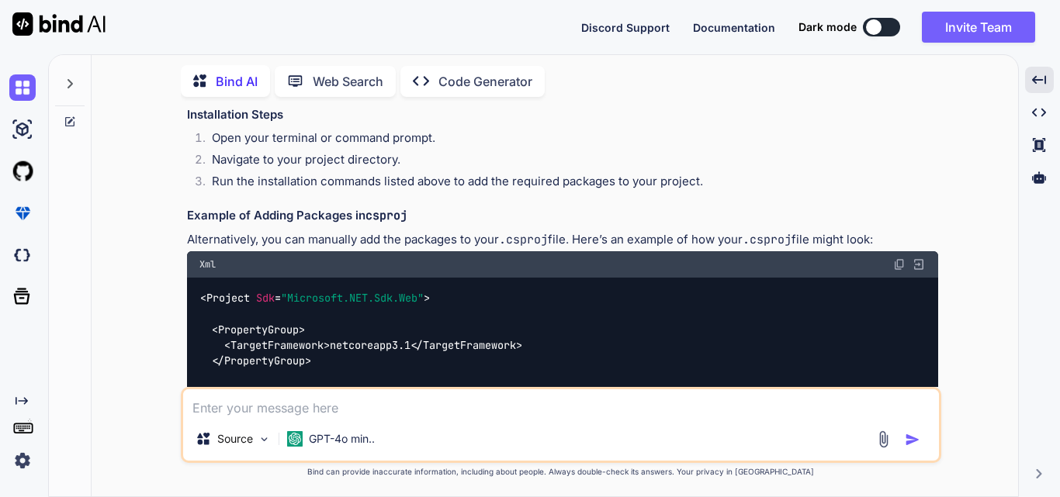
click at [133, 336] on div "You getting error while implementing notification functionality in application …" at bounding box center [561, 302] width 914 height 387
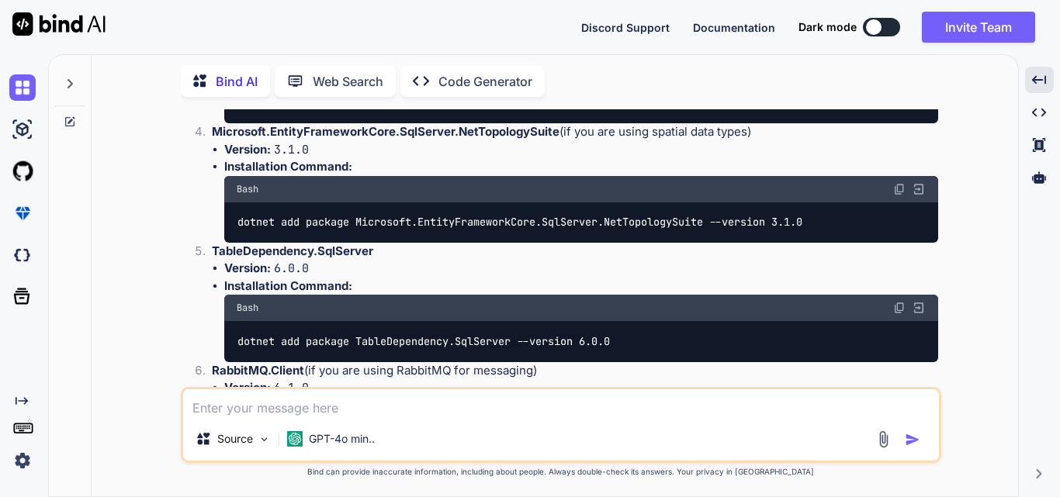
scroll to position [10836, 0]
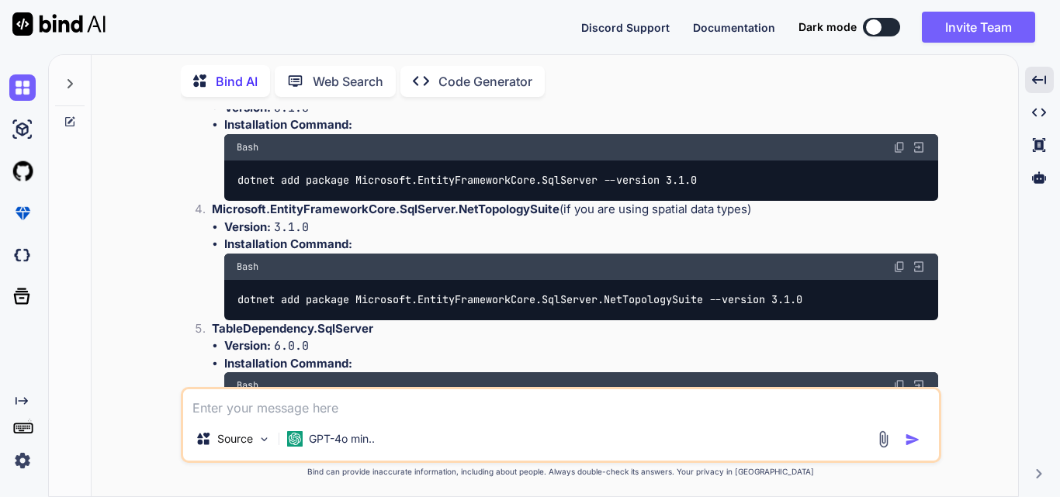
click at [377, 410] on textarea at bounding box center [561, 403] width 756 height 28
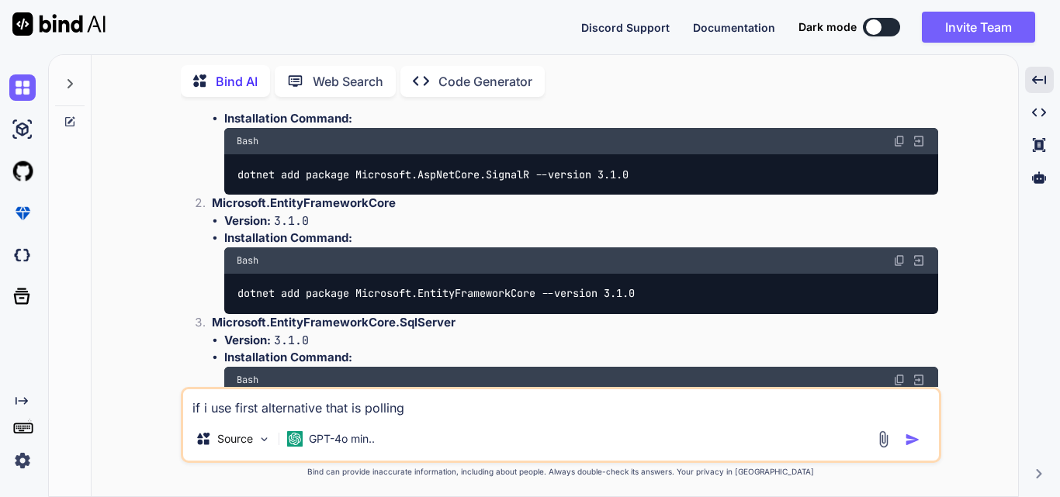
scroll to position [10681, 0]
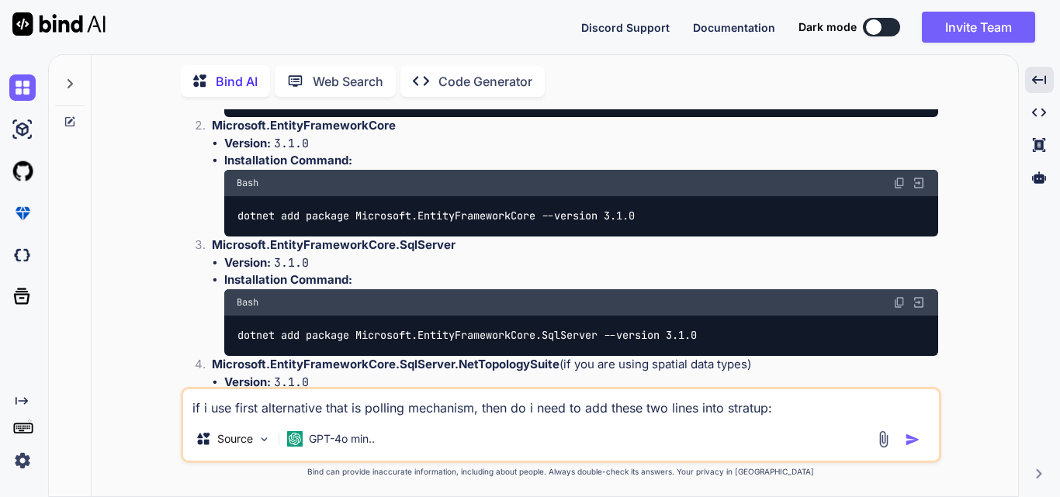
paste textarea "var tableDependencyService = app.ApplicationServices.GetRequiredService<Merchan…"
type textarea "if i use first alternative that is polling mechanism, then do i need to add the…"
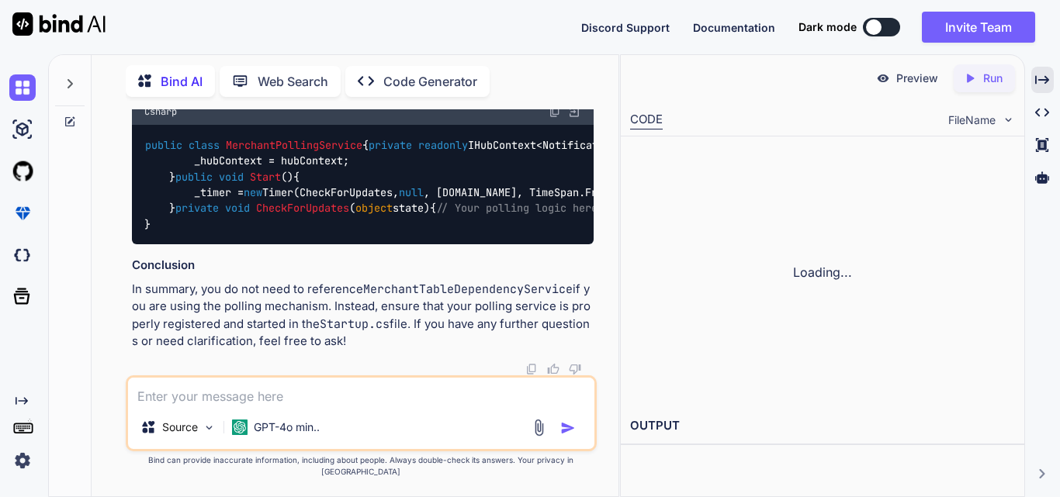
scroll to position [18862, 0]
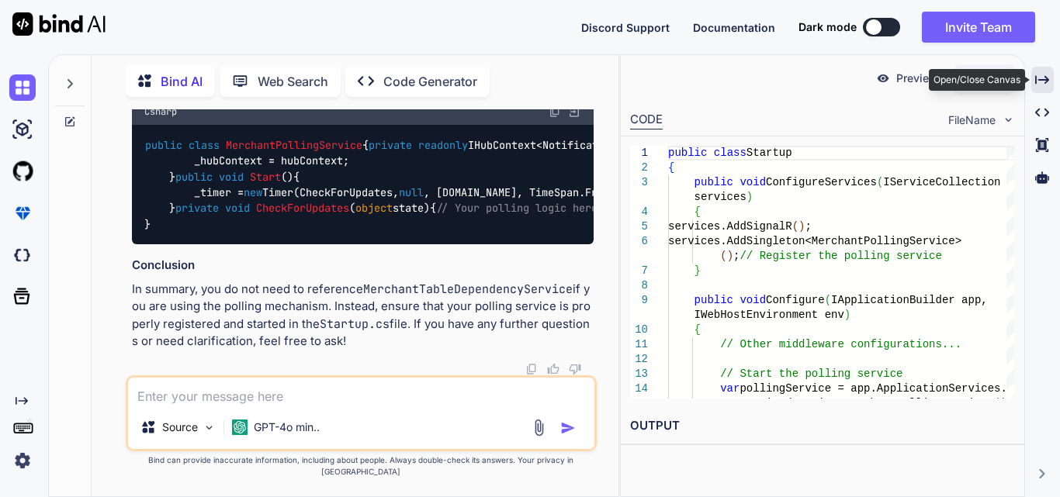
click at [1043, 80] on icon at bounding box center [1042, 79] width 14 height 9
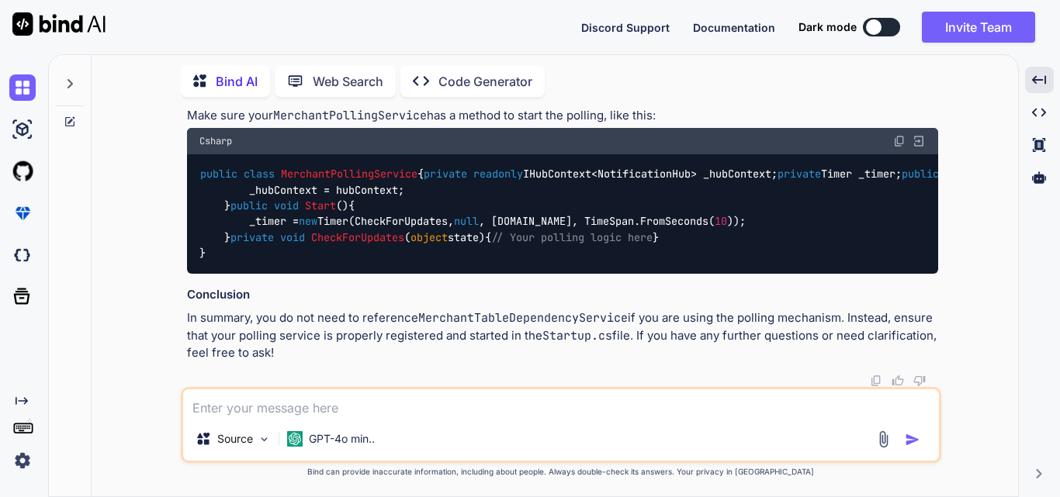
scroll to position [17534, 0]
drag, startPoint x: 247, startPoint y: 316, endPoint x: 396, endPoint y: 329, distance: 148.7
copy code "var pollingService = app.ApplicationServices.GetRequiredService<MerchantPolling…"
click at [461, 406] on textarea at bounding box center [561, 403] width 756 height 28
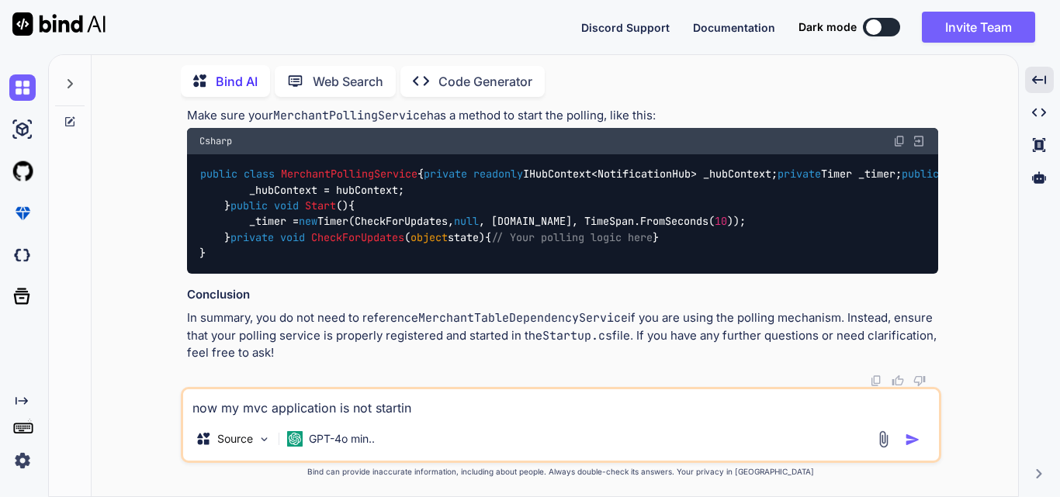
type textarea "now my mvc application is not starting"
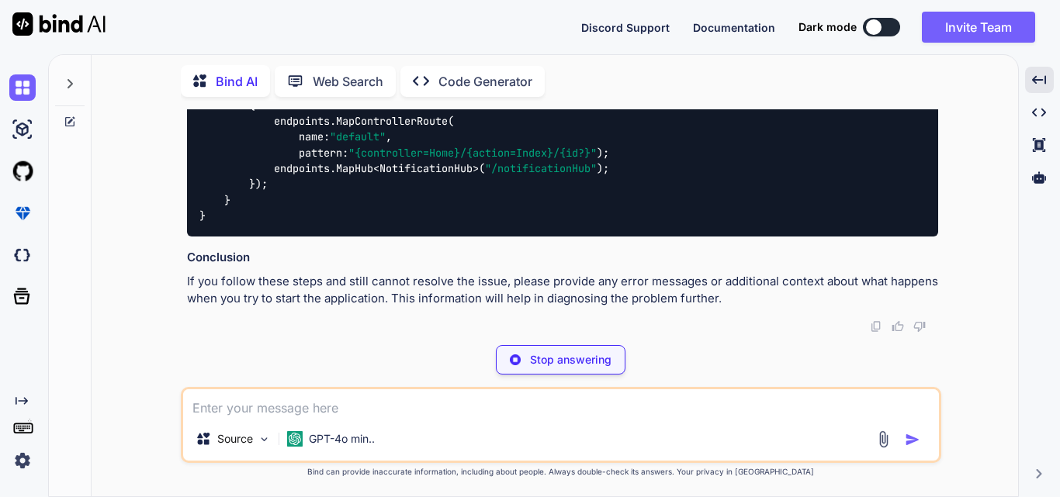
scroll to position [20147, 0]
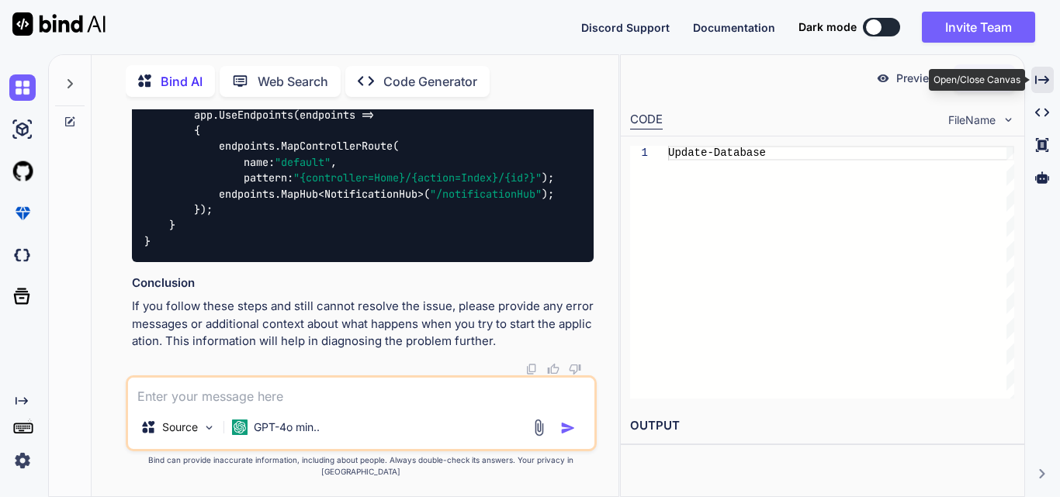
click at [1042, 77] on icon "Created with Pixso." at bounding box center [1042, 80] width 14 height 14
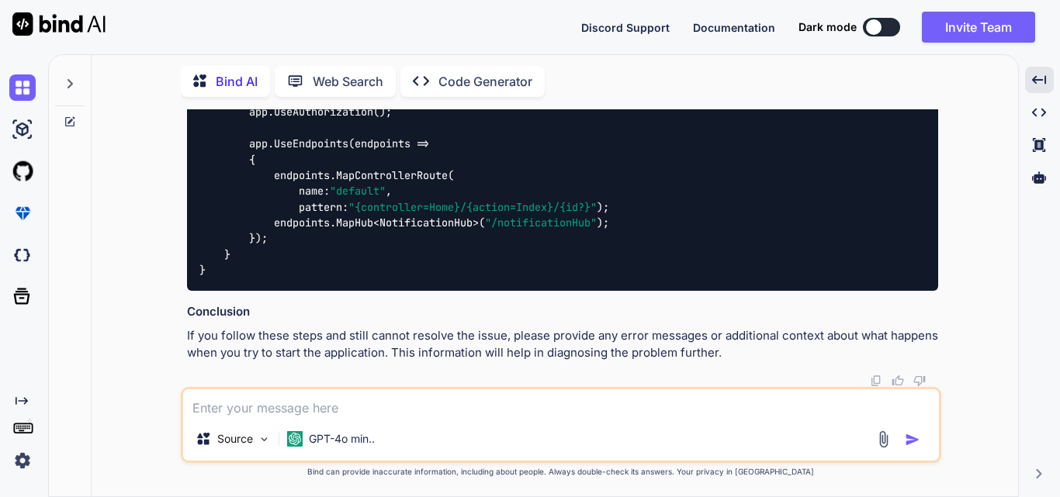
scroll to position [19365, 0]
click at [415, 403] on textarea at bounding box center [561, 403] width 756 height 28
type textarea "after implementing poliing my application is not starting"
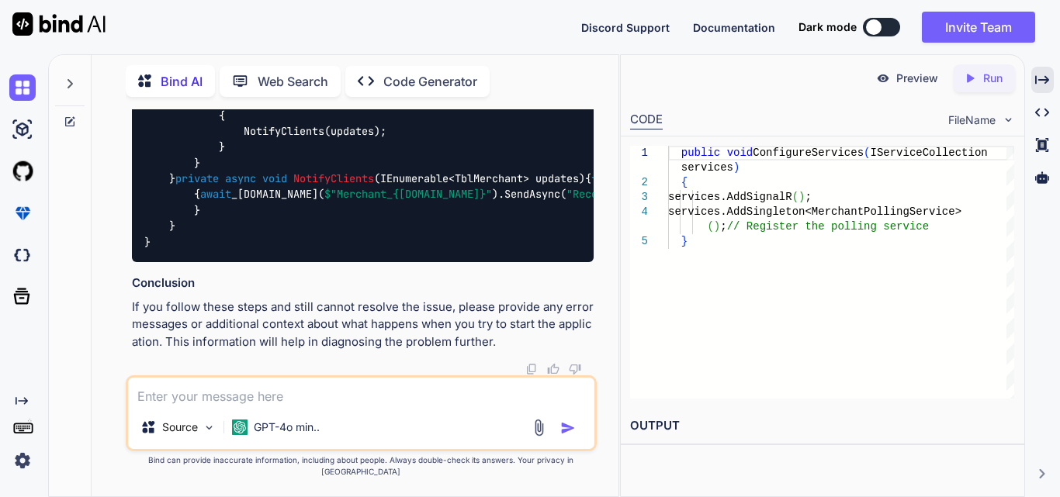
scroll to position [22028, 0]
click at [1048, 74] on icon "Created with Pixso." at bounding box center [1042, 80] width 14 height 14
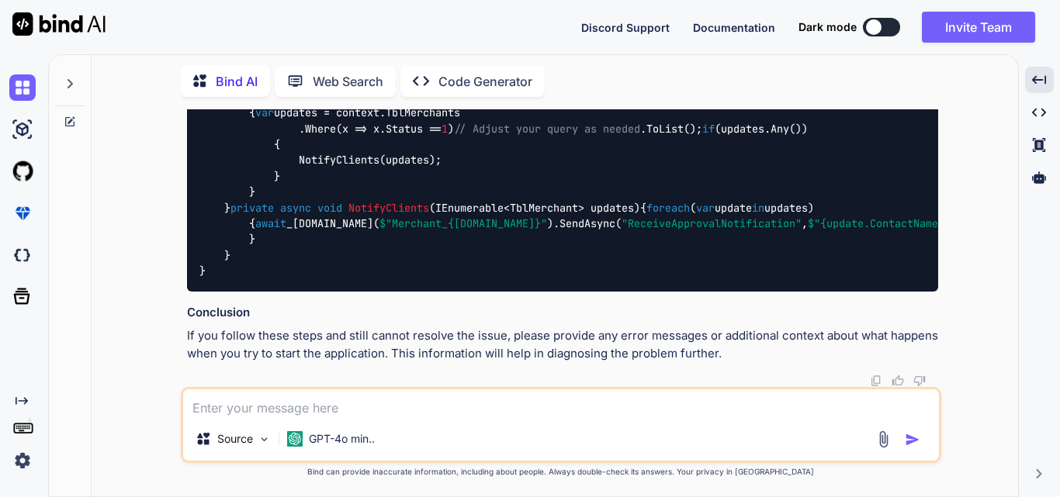
scroll to position [20966, 0]
click at [628, 405] on textarea at bounding box center [561, 403] width 756 height 28
type textarea "getting message: unable to connect to web server"
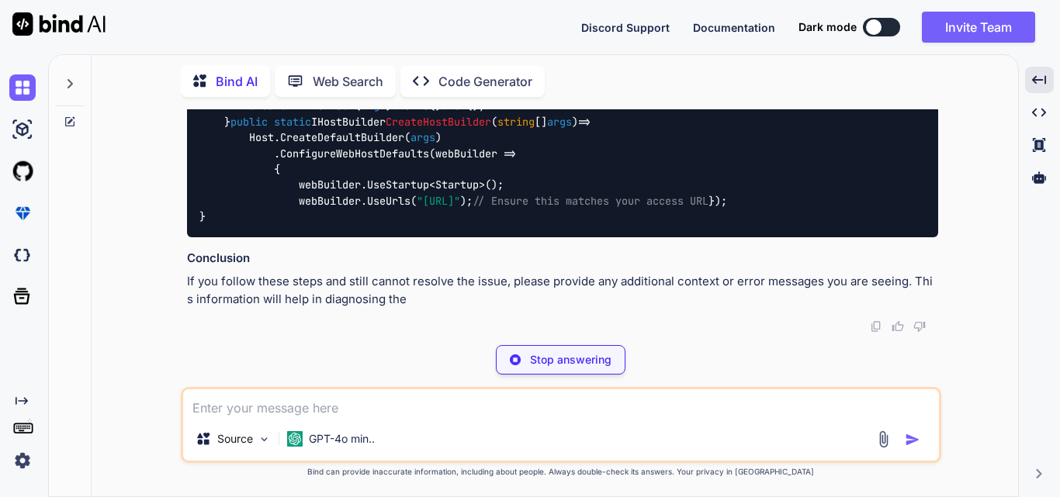
scroll to position [23947, 0]
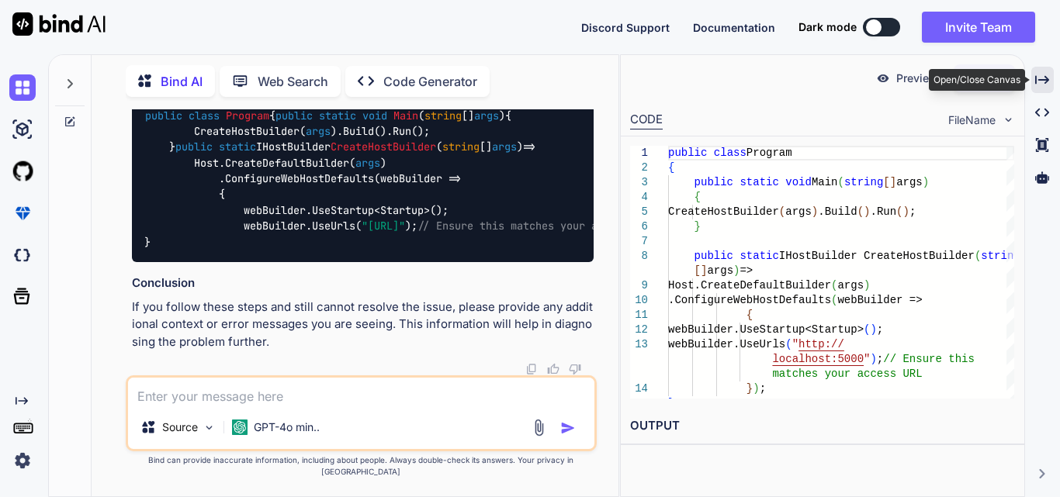
click at [1052, 86] on div "Created with Pixso." at bounding box center [1042, 80] width 22 height 26
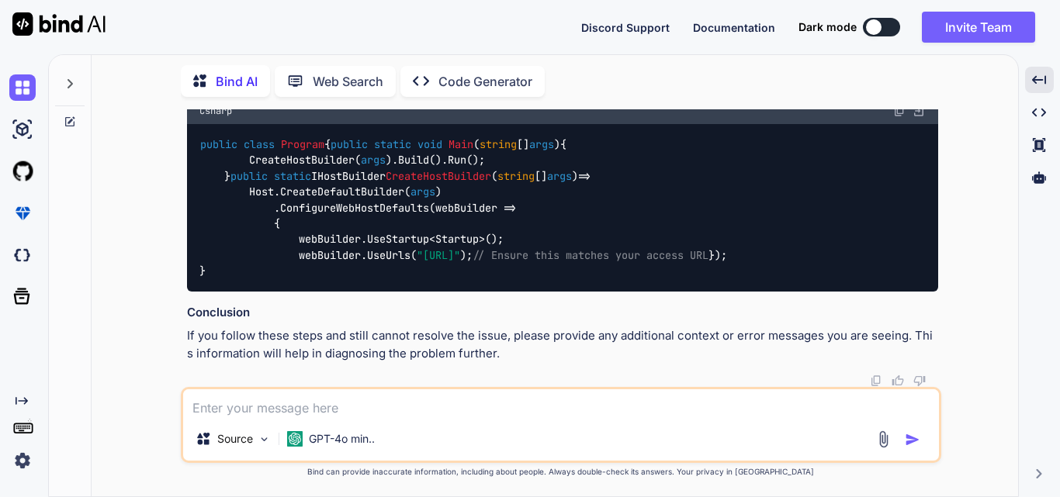
scroll to position [22789, 0]
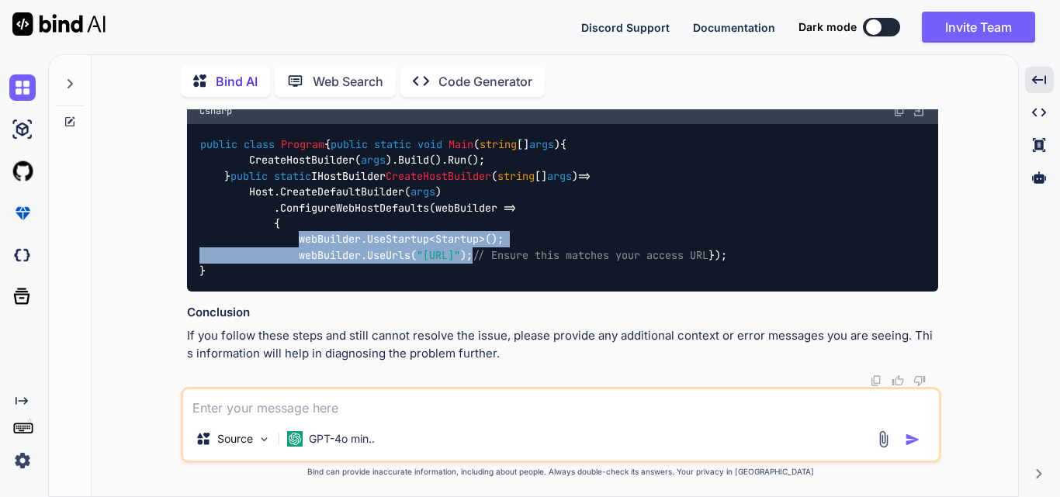
drag, startPoint x: 579, startPoint y: 316, endPoint x: 302, endPoint y: 303, distance: 277.2
click at [302, 279] on code "public class Program { public static void Main ( string [] args ) { CreateHostB…" at bounding box center [462, 208] width 527 height 143
click at [763, 292] on div "public class Program { public static void Main ( string [] args ) { CreateHostB…" at bounding box center [562, 208] width 751 height 168
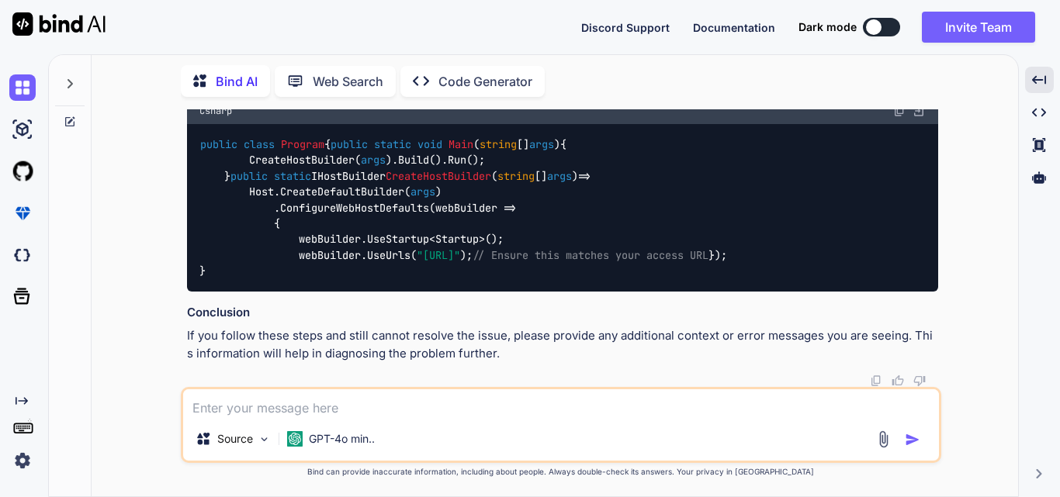
scroll to position [20462, 0]
click at [267, 406] on textarea at bounding box center [561, 403] width 756 height 28
paste textarea "Access to fetch at '[URL]' from origin '[URL]' has been blocked by CORS policy:…"
type textarea "getting error: Access to fetch at '[URL]' from origin '[URL]' has been blocked …"
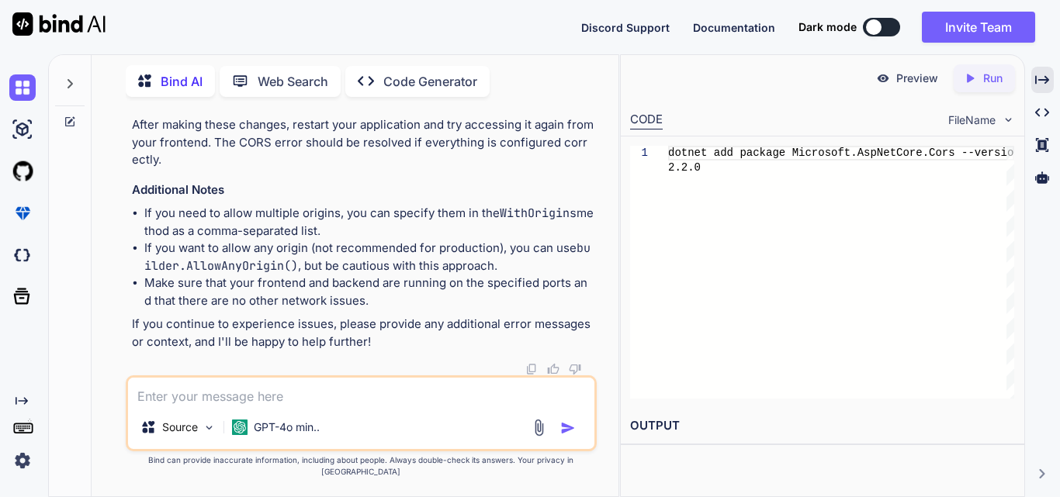
scroll to position [25430, 0]
click at [1047, 71] on div "Created with Pixso." at bounding box center [1042, 80] width 22 height 26
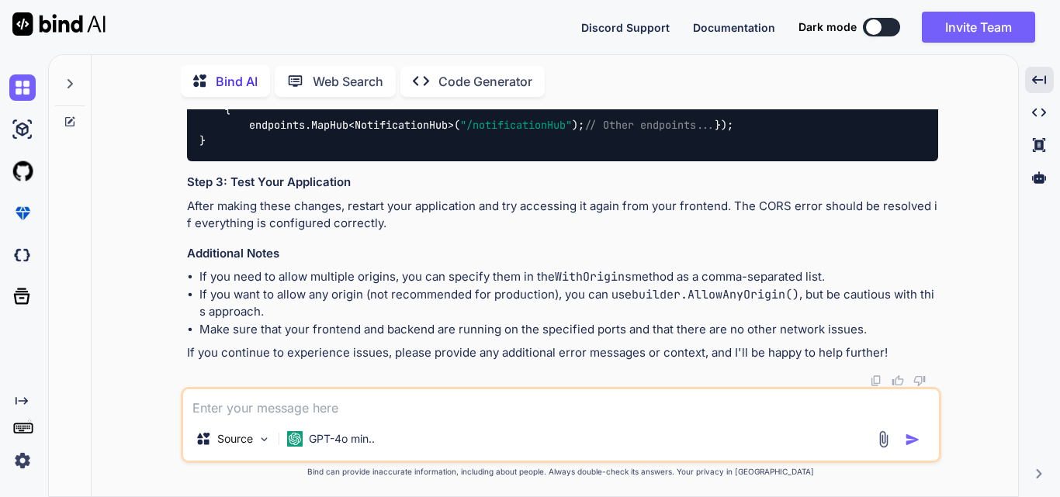
scroll to position [23608, 0]
drag, startPoint x: 474, startPoint y: 178, endPoint x: 624, endPoint y: 179, distance: 150.5
drag, startPoint x: 224, startPoint y: 208, endPoint x: 249, endPoint y: 319, distance: 113.7
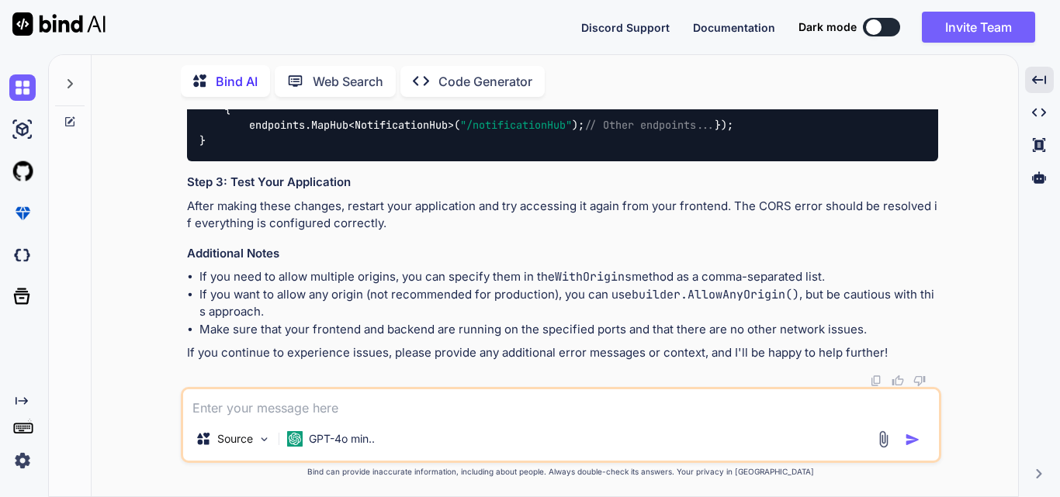
copy code "services.AddCors(options => { options.AddPolicy( "AllowSpecificOrigin" , builde…"
click at [252, 407] on textarea at bounding box center [561, 403] width 756 height 28
paste textarea "Dashboard:1 Access to fetch at '[URL]' from origin '[URL]' has been blocked by …"
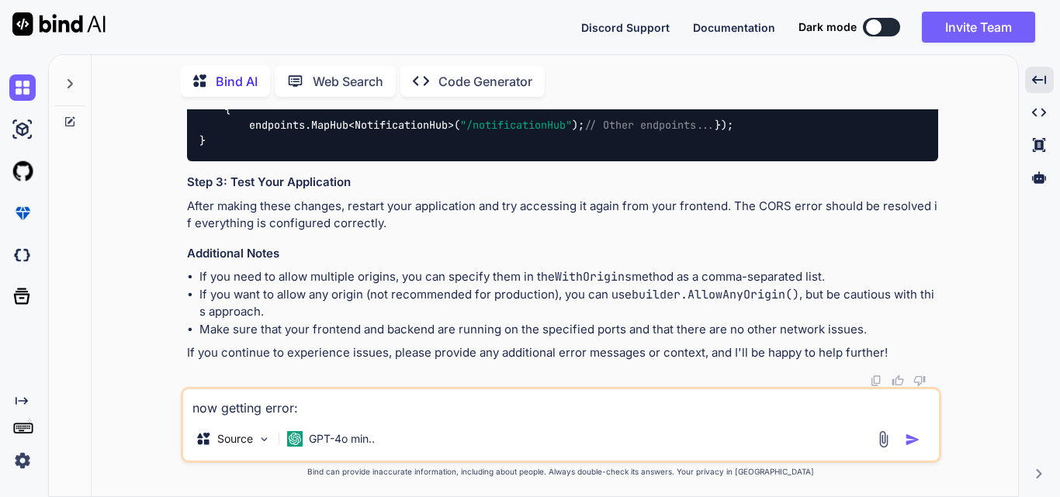
type textarea "now getting error: Dashboard:1 Access to fetch at '[URL]' from origin '[URL]' h…"
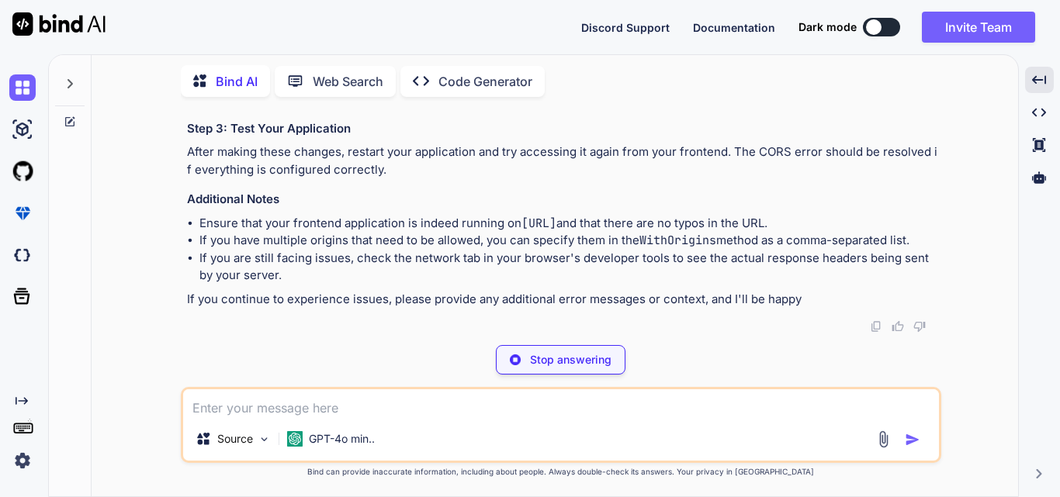
scroll to position [26745, 0]
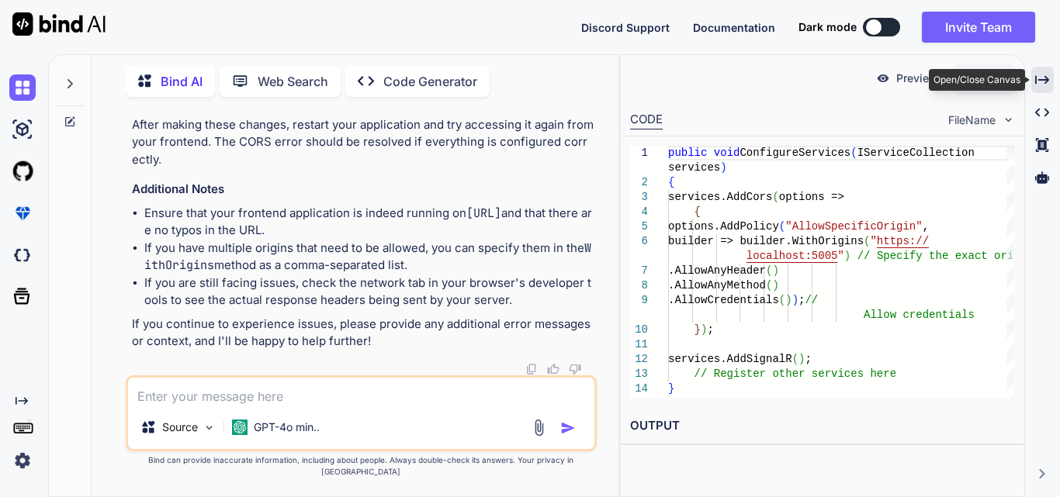
click at [1042, 78] on icon "Created with Pixso." at bounding box center [1042, 80] width 14 height 14
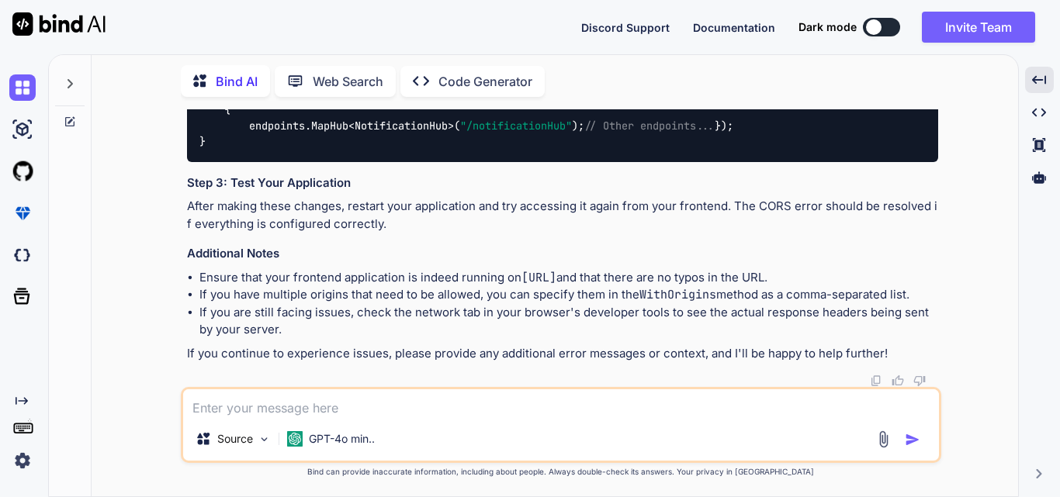
scroll to position [25325, 0]
click at [357, 69] on span ""AllowSpecificOrigin"" at bounding box center [364, 62] width 130 height 14
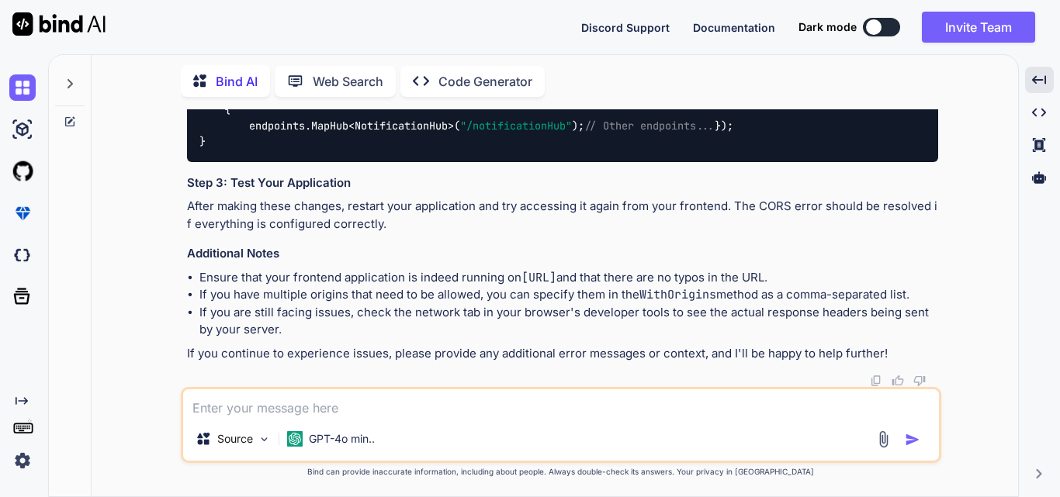
drag, startPoint x: 249, startPoint y: 242, endPoint x: 523, endPoint y: 308, distance: 281.6
copy code "options.AddPolicy( "AllowSpecificOrigin" , builder => builder.WithOrigins( "[UR…"
